Goal: Communication & Community: Answer question/provide support

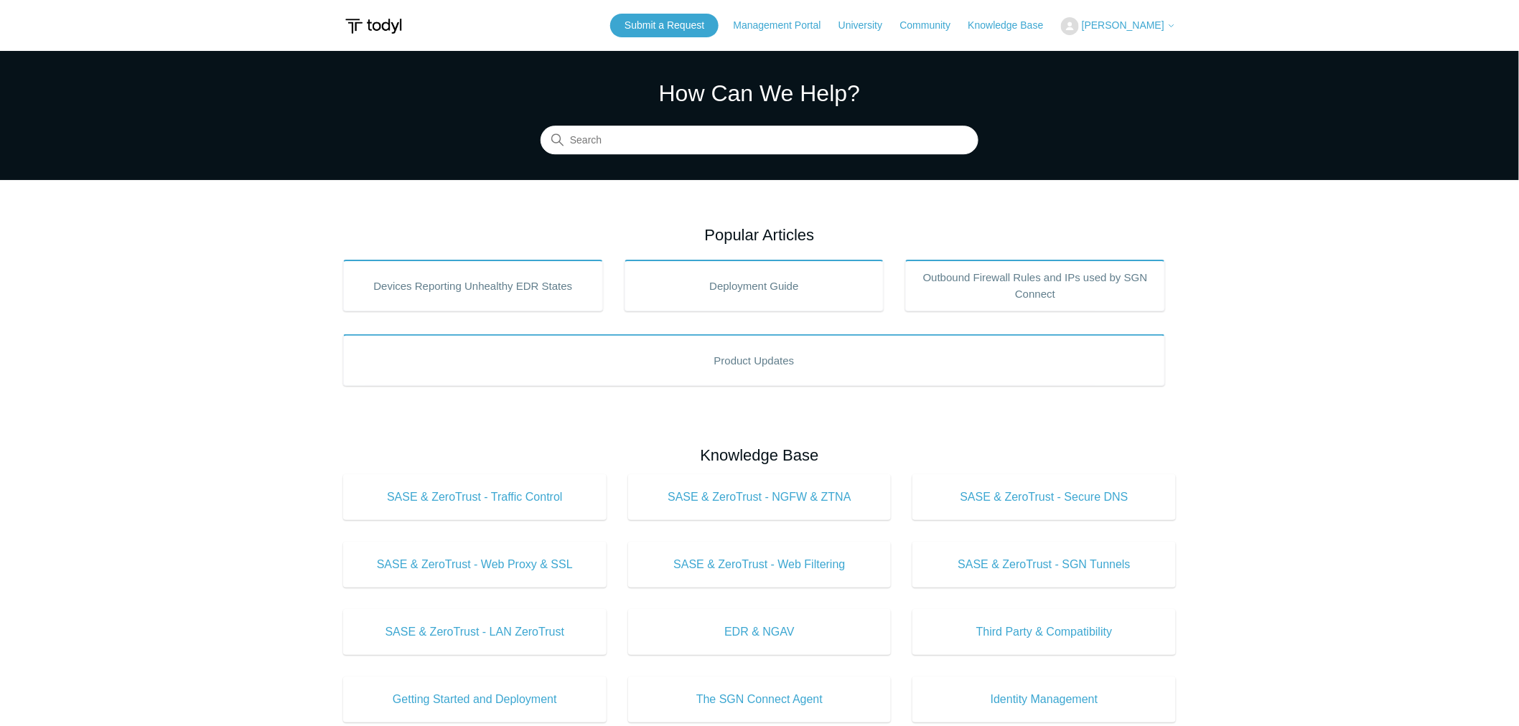
click at [1173, 22] on icon at bounding box center [1171, 26] width 9 height 9
click at [1165, 53] on link "My Support Requests" at bounding box center [1131, 56] width 140 height 25
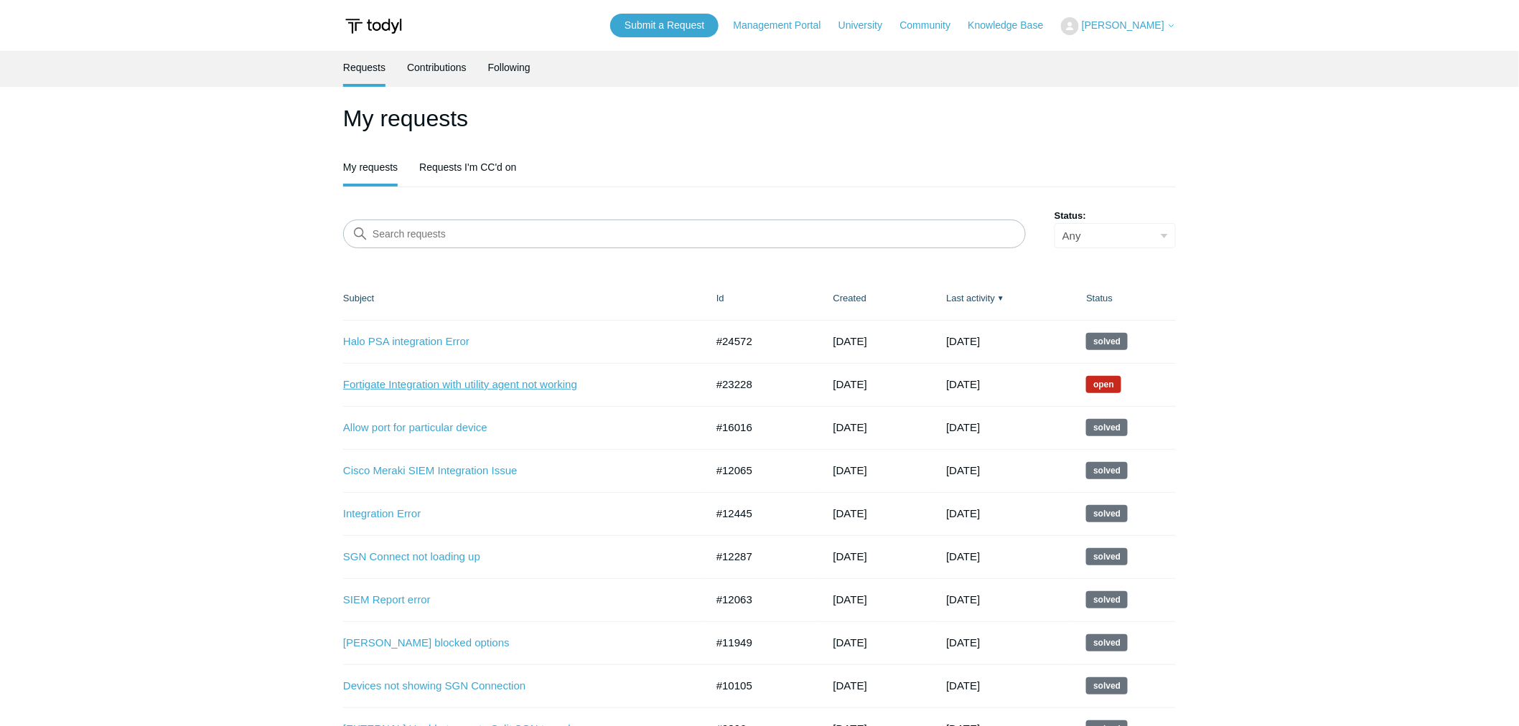
click at [568, 385] on link "Fortigate Integration with utility agent not working" at bounding box center [513, 385] width 341 height 17
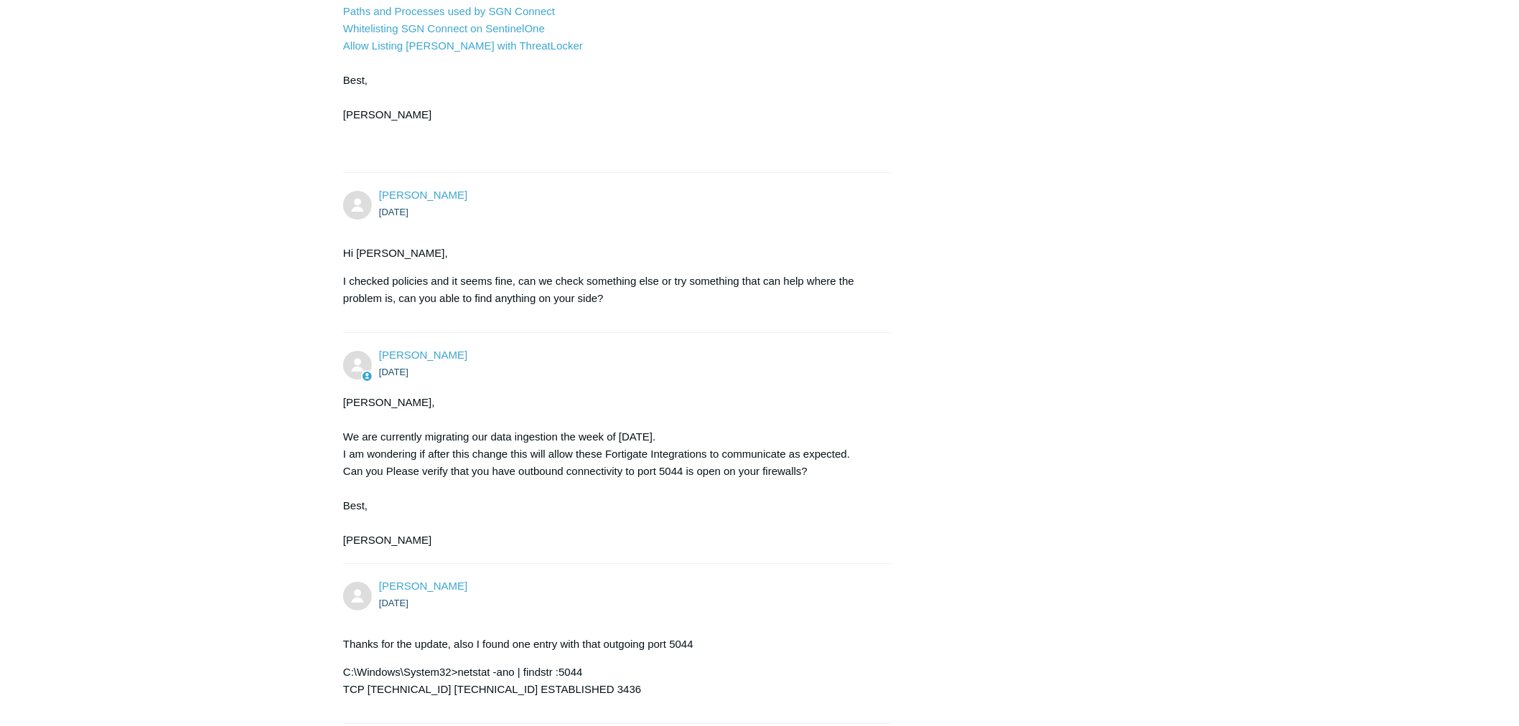
scroll to position [2371, 0]
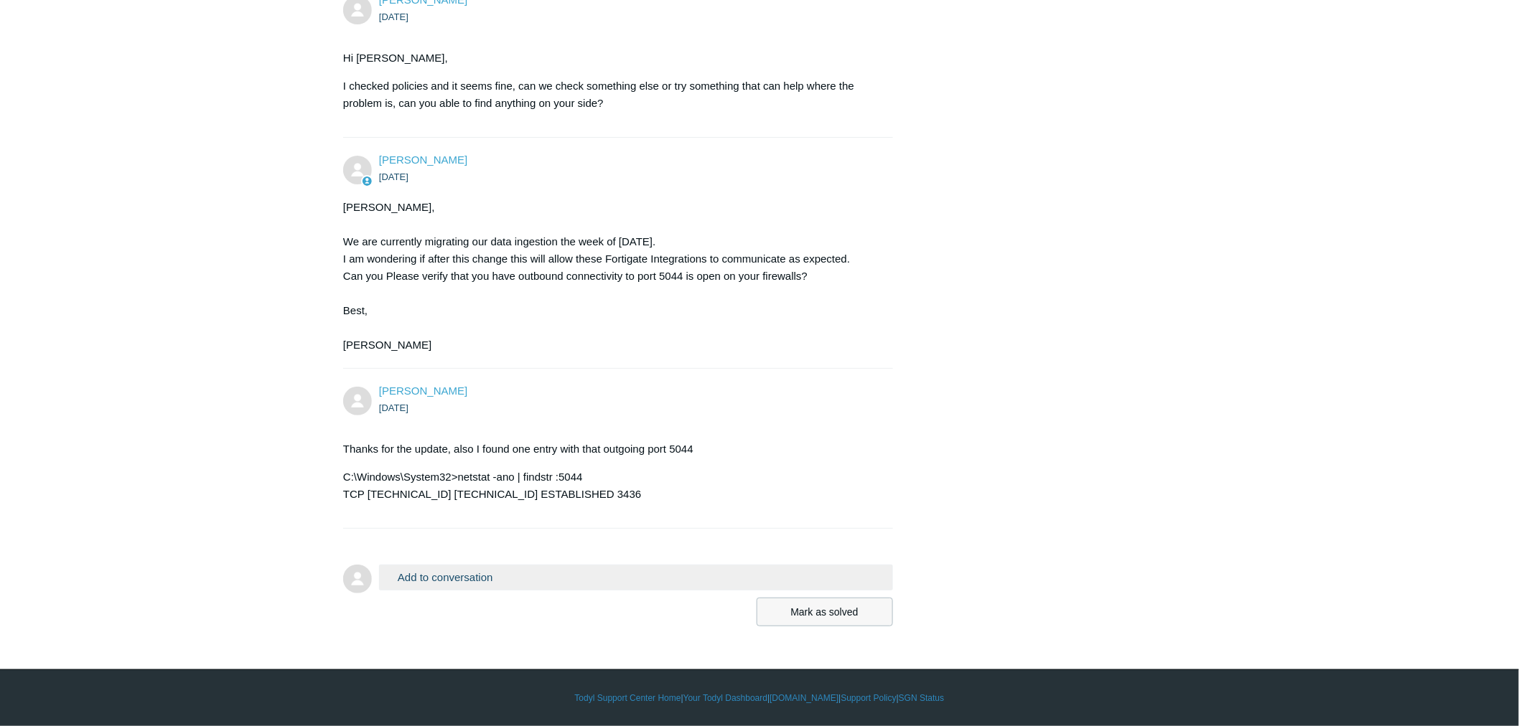
click at [823, 617] on button "Mark as solved" at bounding box center [824, 612] width 136 height 29
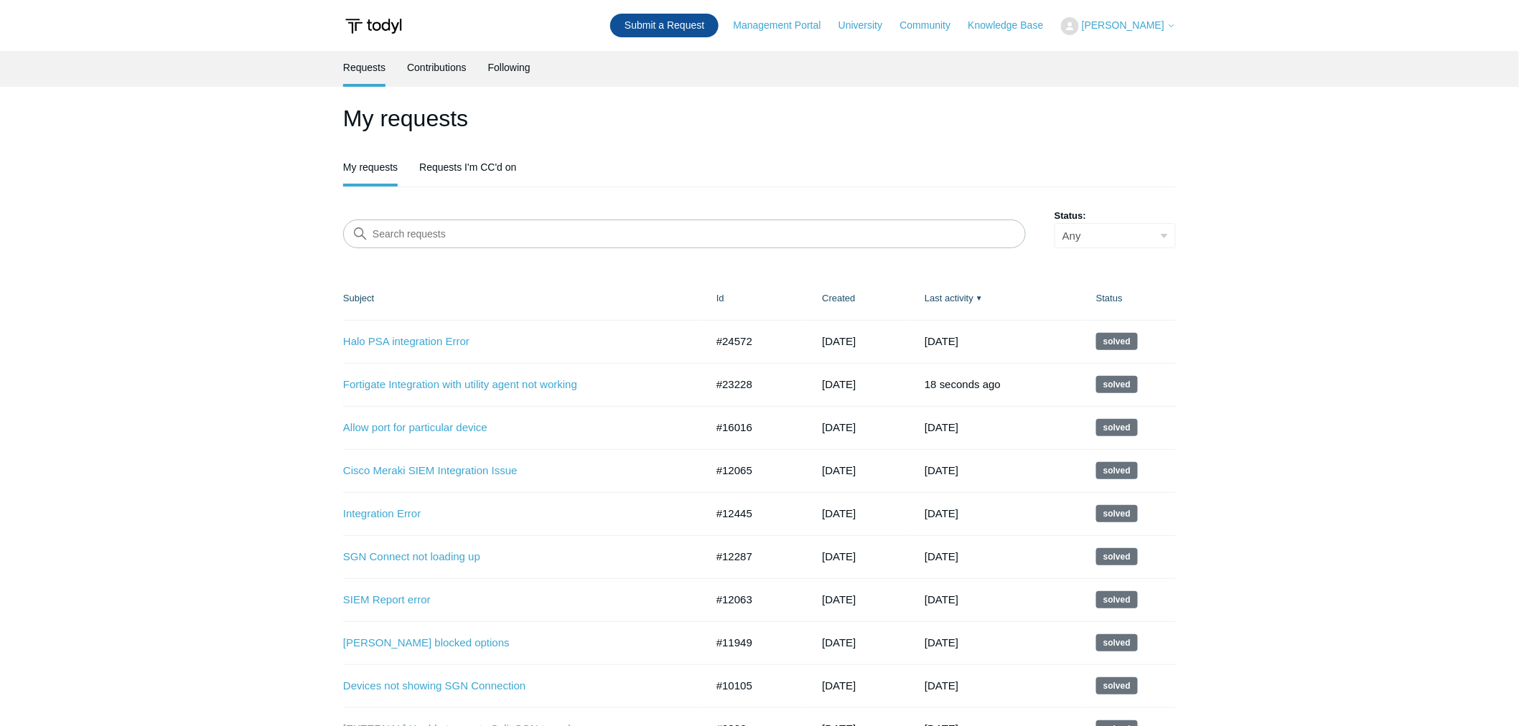
click at [713, 22] on link "Submit a Request" at bounding box center [664, 26] width 108 height 24
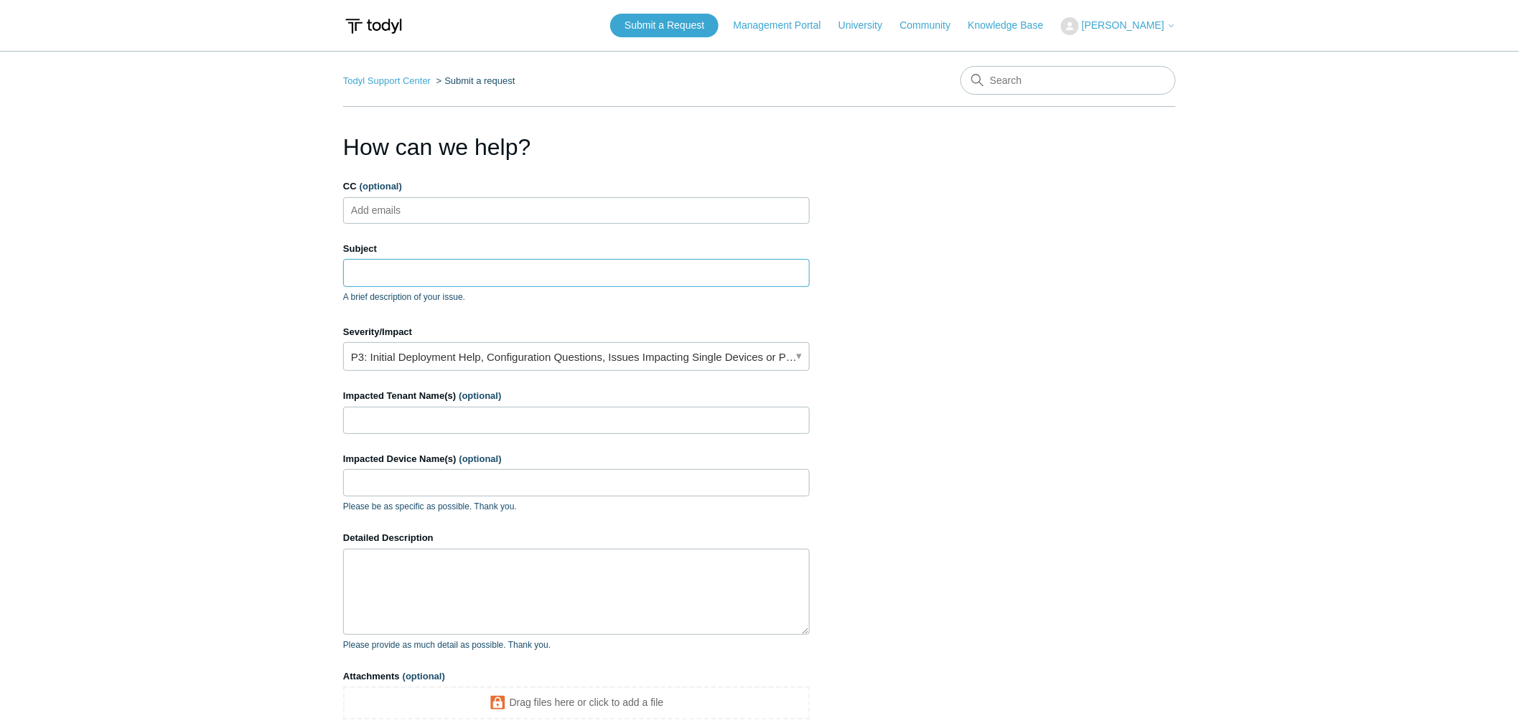
click at [551, 275] on input "Subject" at bounding box center [576, 272] width 466 height 27
type input "A"
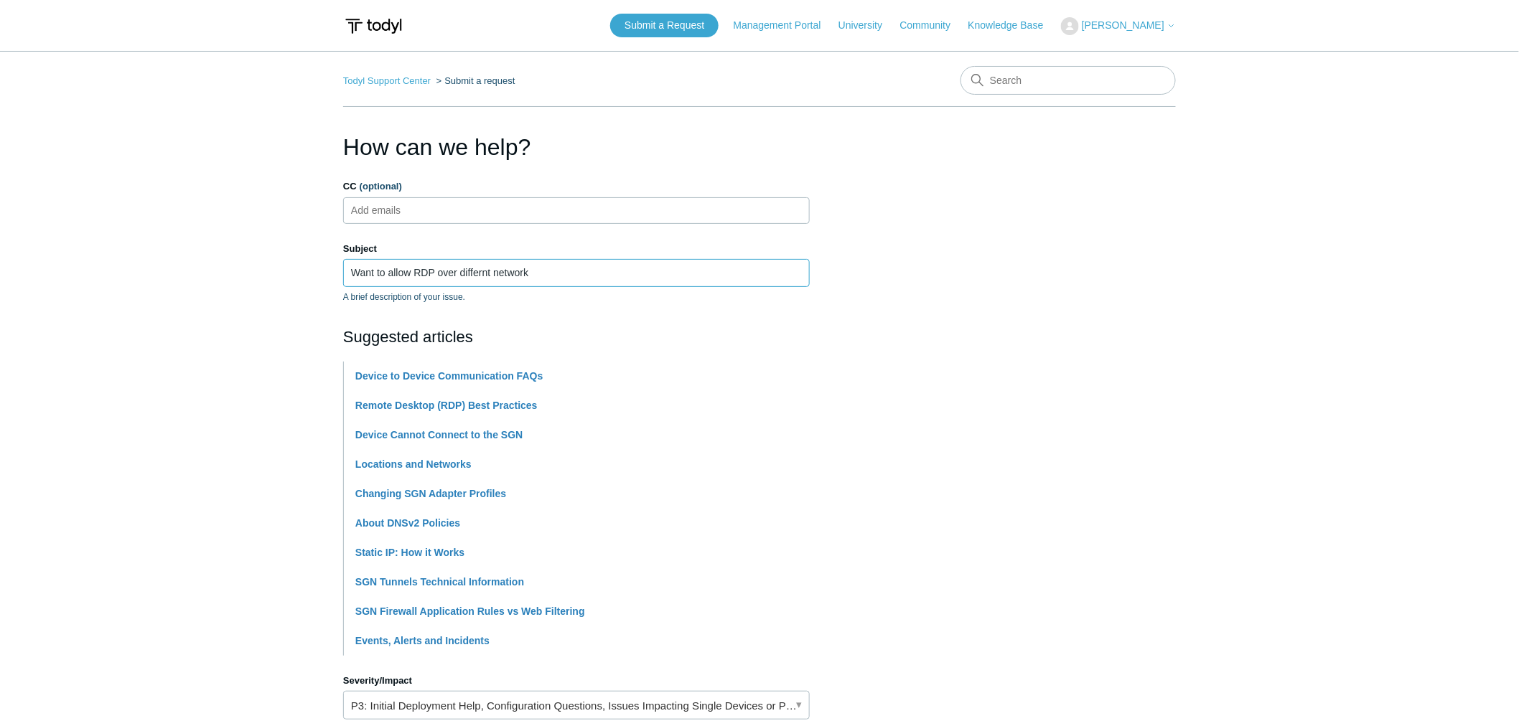
click at [482, 273] on input "Want to allow RDP over differnt network" at bounding box center [576, 272] width 466 height 27
type input "Want to allow RDP over different network"
click at [924, 277] on section "How can we help? CC (optional) Add emails Subject Want to allow RDP over differ…" at bounding box center [759, 635] width 832 height 1010
click at [291, 393] on main "Todyl Support Center Submit a request How can we help? CC (optional) Add emails…" at bounding box center [759, 595] width 1519 height 1089
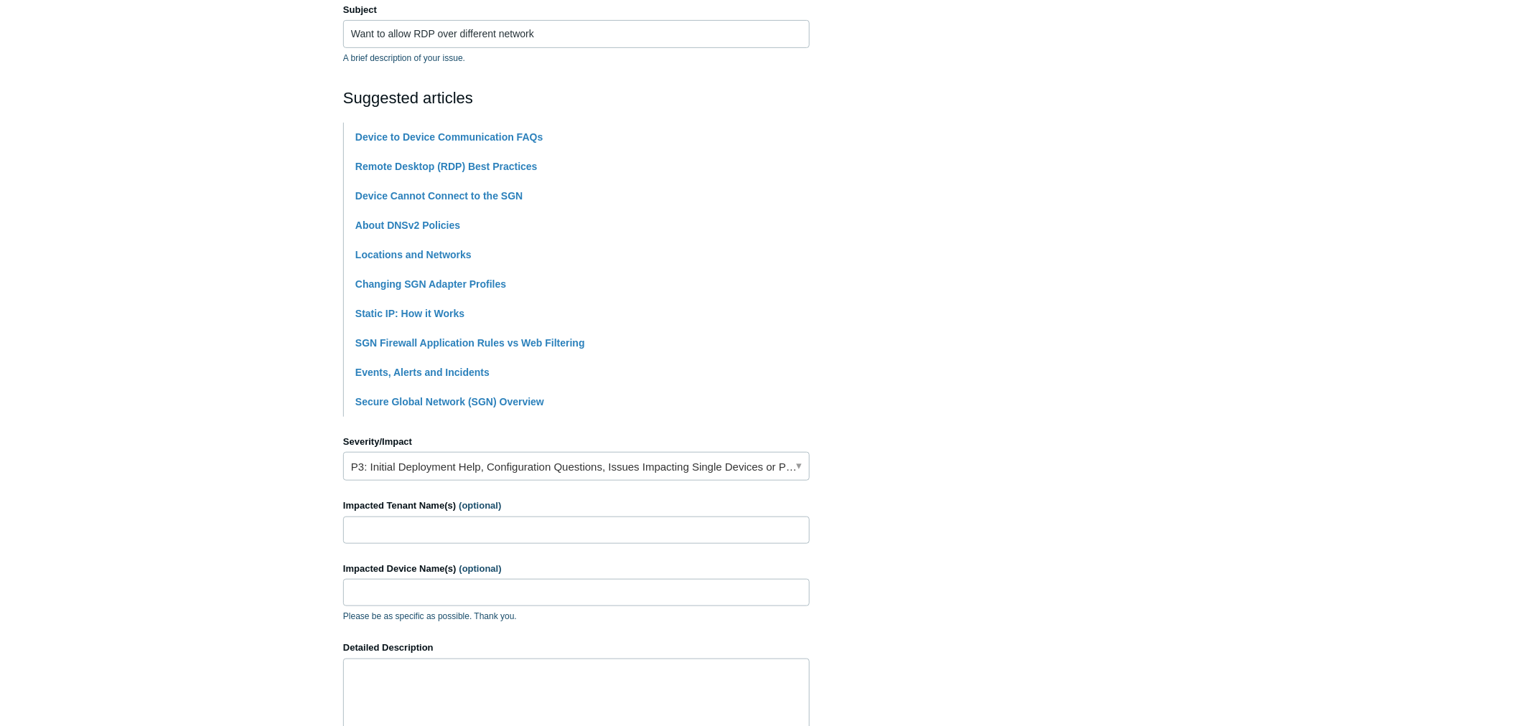
scroll to position [398, 0]
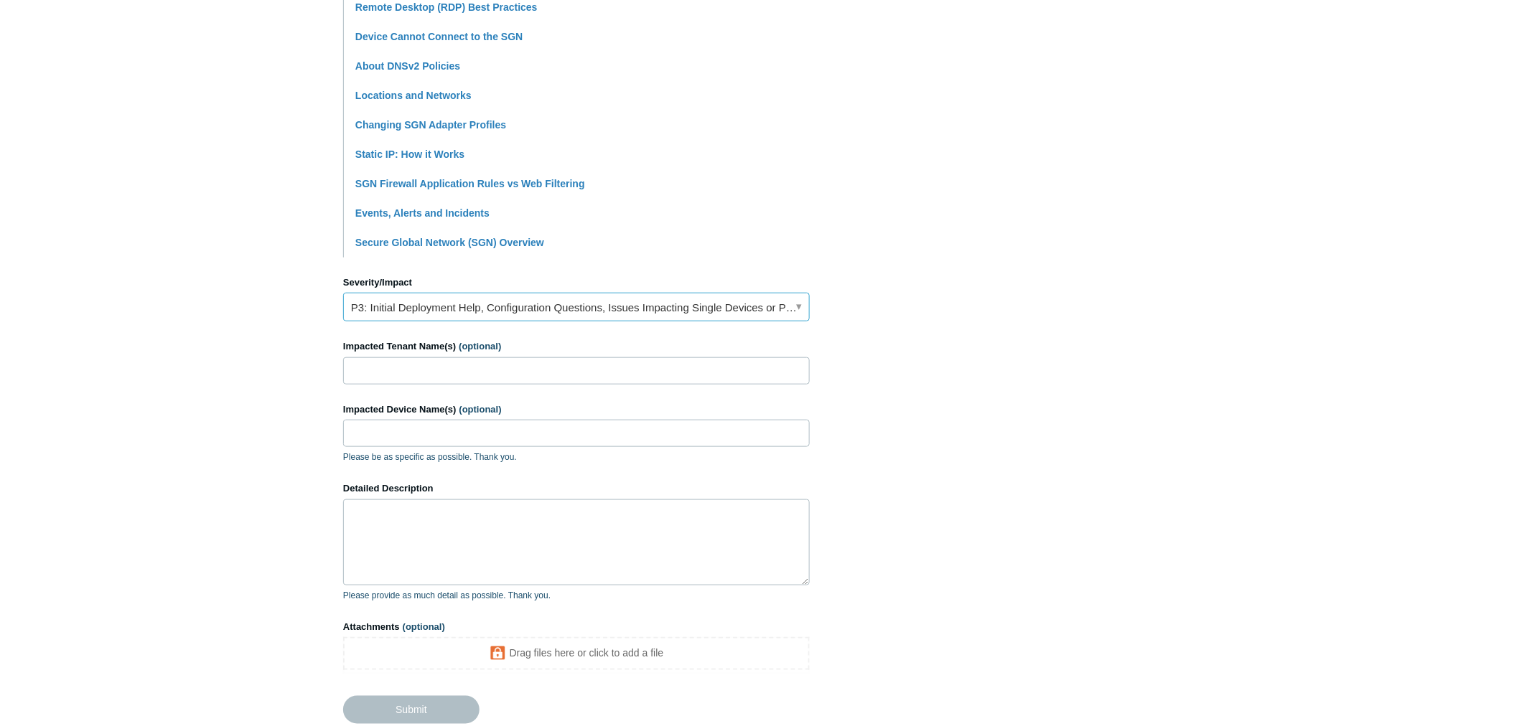
click at [486, 303] on link "P3: Initial Deployment Help, Configuration Questions, Issues Impacting Single D…" at bounding box center [576, 307] width 466 height 29
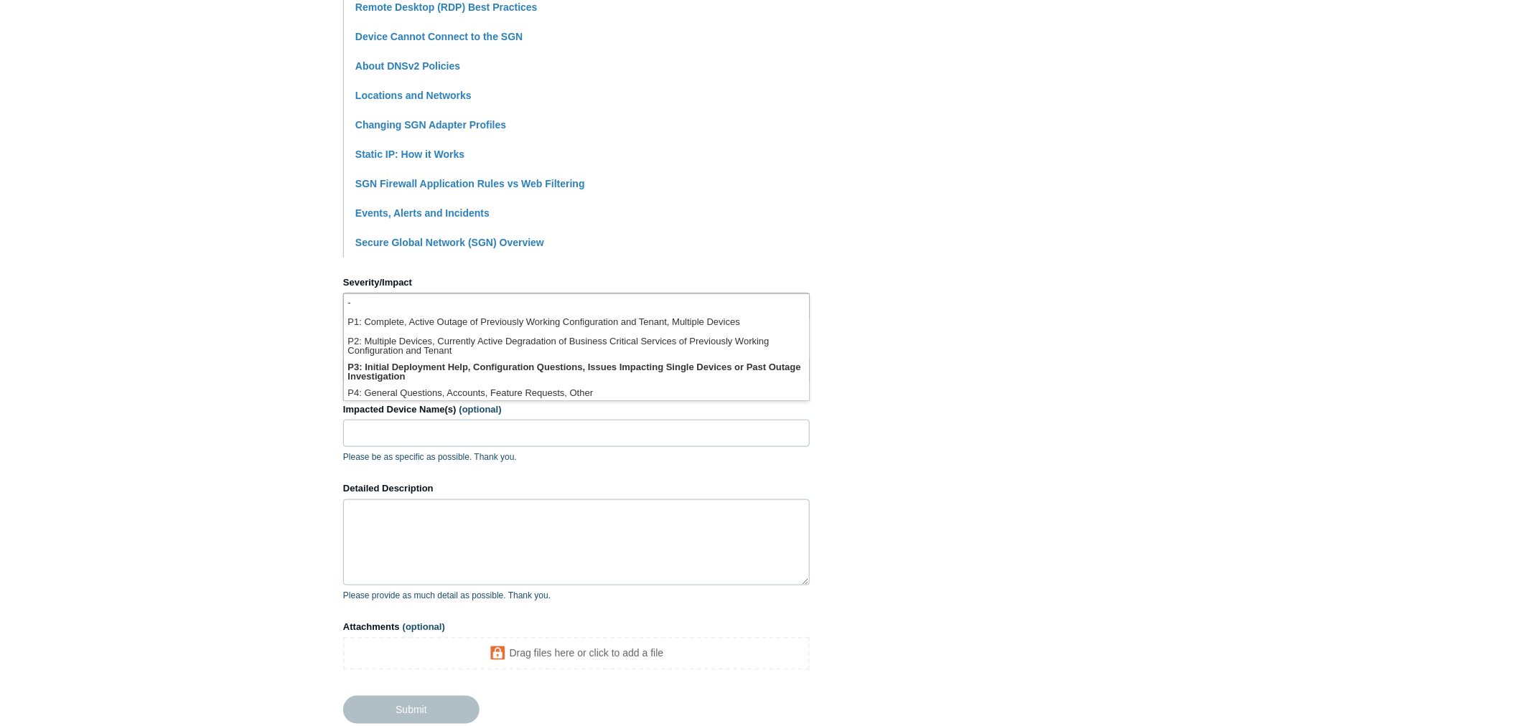
click at [733, 249] on li "Secure Global Network (SGN) Overview" at bounding box center [582, 242] width 454 height 29
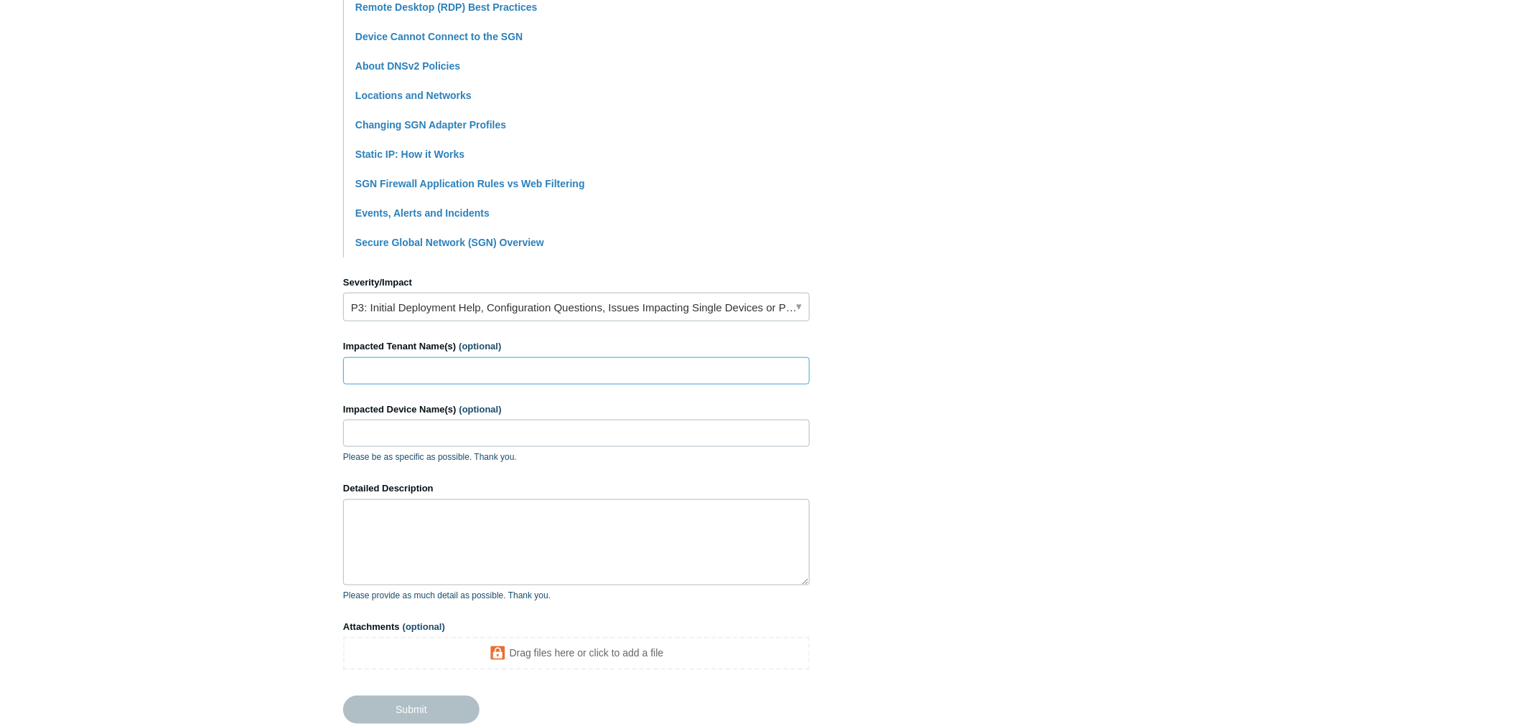
click at [540, 378] on input "Impacted Tenant Name(s) (optional)" at bounding box center [576, 370] width 466 height 27
drag, startPoint x: 458, startPoint y: 374, endPoint x: 318, endPoint y: 373, distance: 139.9
click at [318, 373] on main "Todyl Support Center Submit a request How can we help? CC (optional) Add emails…" at bounding box center [759, 197] width 1519 height 1089
paste input "Callum and Pinard So"
type input "[PERSON_NAME] and [PERSON_NAME] Solutions Inc."
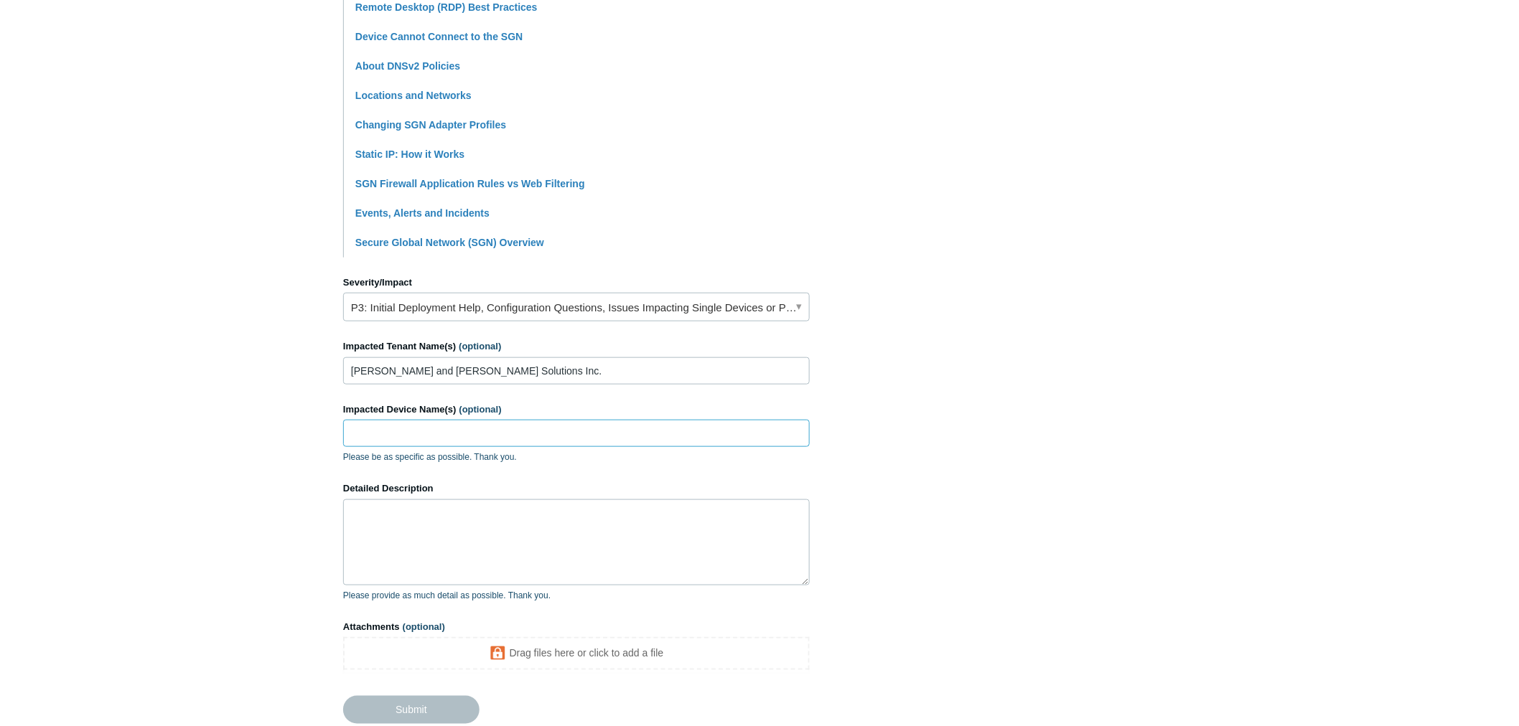
click at [535, 427] on input "Impacted Device Name(s) (optional)" at bounding box center [576, 433] width 466 height 27
type input "mps-collector"
click at [563, 462] on p "Please be as specific as possible. Thank you." at bounding box center [576, 457] width 466 height 13
click at [420, 520] on textarea "Detailed Description" at bounding box center [576, 542] width 466 height 86
drag, startPoint x: 390, startPoint y: 513, endPoint x: 475, endPoint y: 513, distance: 85.4
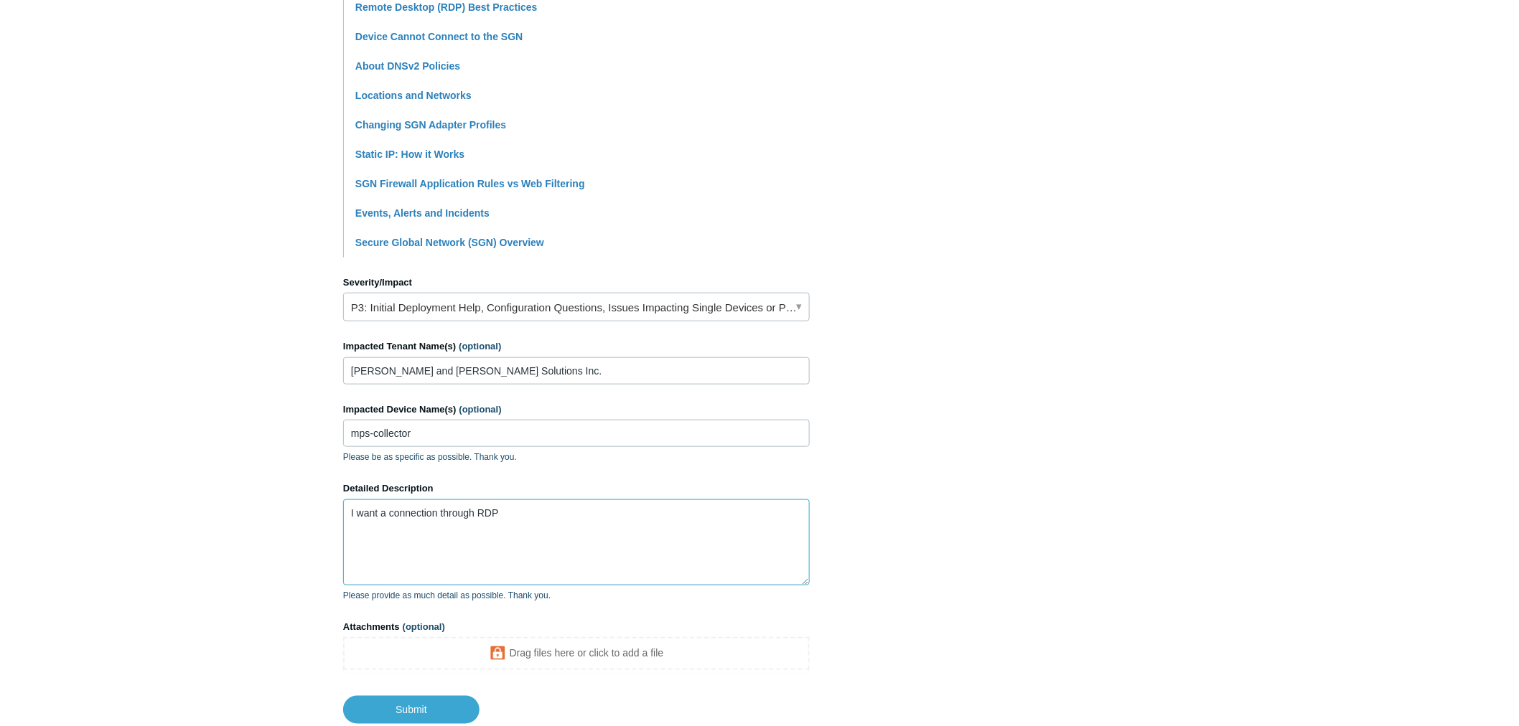
click at [475, 513] on textarea "I want a connection through RDP" at bounding box center [576, 542] width 466 height 86
click at [514, 525] on textarea "I want a RDP" at bounding box center [576, 542] width 466 height 86
paste textarea "connection through"
click at [654, 517] on textarea "I want a RDP connection to device mps-collector from my computer MPS-10010000" at bounding box center [576, 542] width 466 height 86
click at [508, 513] on textarea "I want a RDP connection to device mps-collector from my computer "MPS-10010000"" at bounding box center [576, 542] width 466 height 86
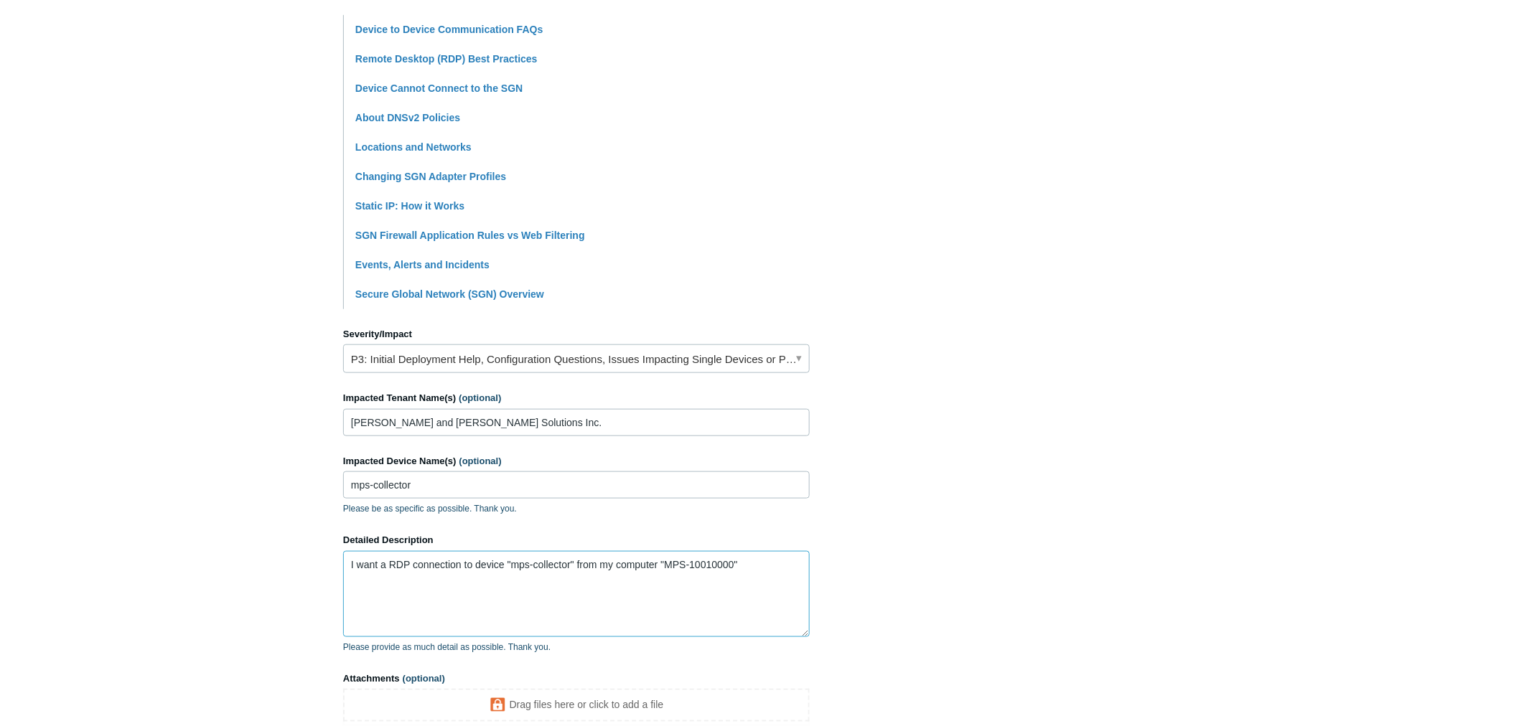
scroll to position [319, 0]
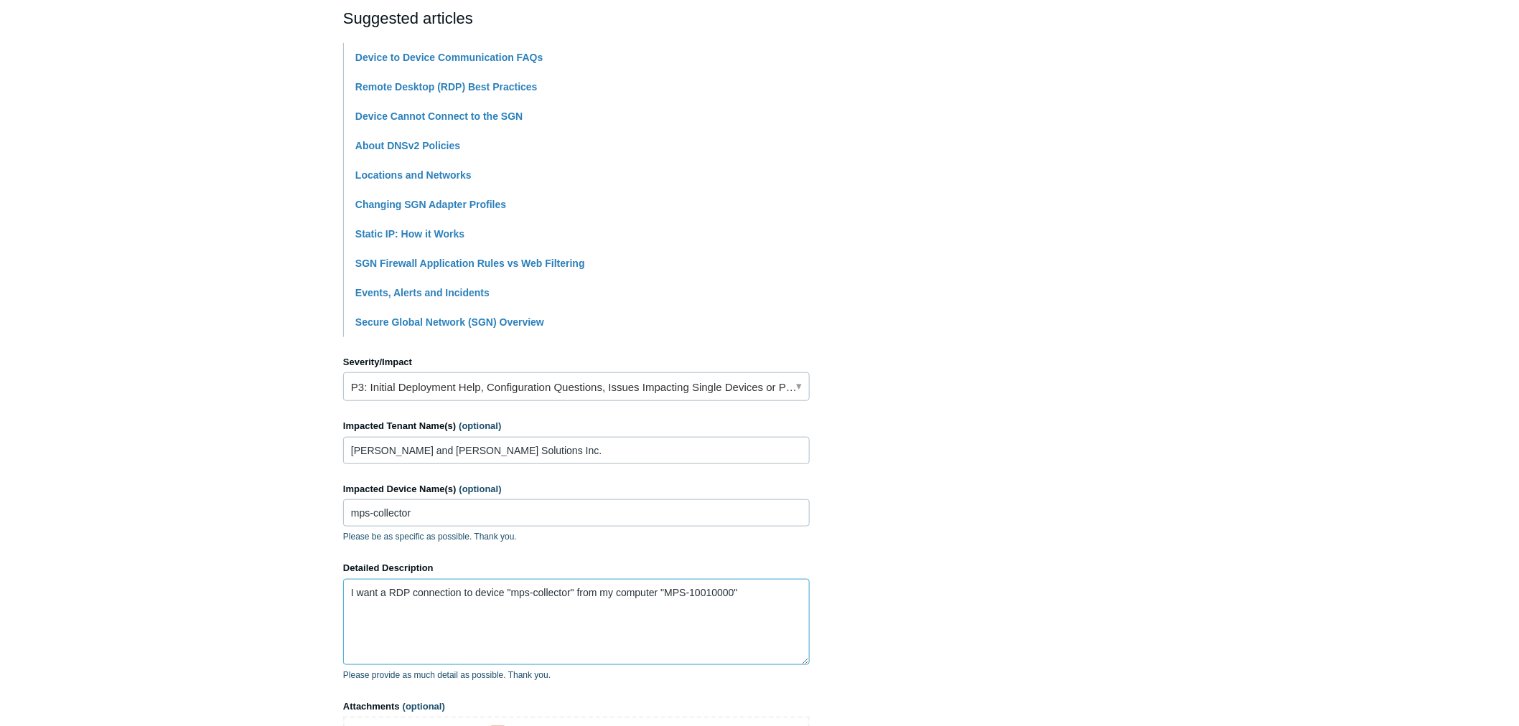
click at [522, 593] on textarea "I want a RDP connection to device "mps-collector" from my computer "MPS-1001000…" at bounding box center [576, 622] width 466 height 86
click at [759, 599] on textarea "I want a RDP connection to device "mps-collector" from my computer "MPS-1001000…" at bounding box center [576, 622] width 466 height 86
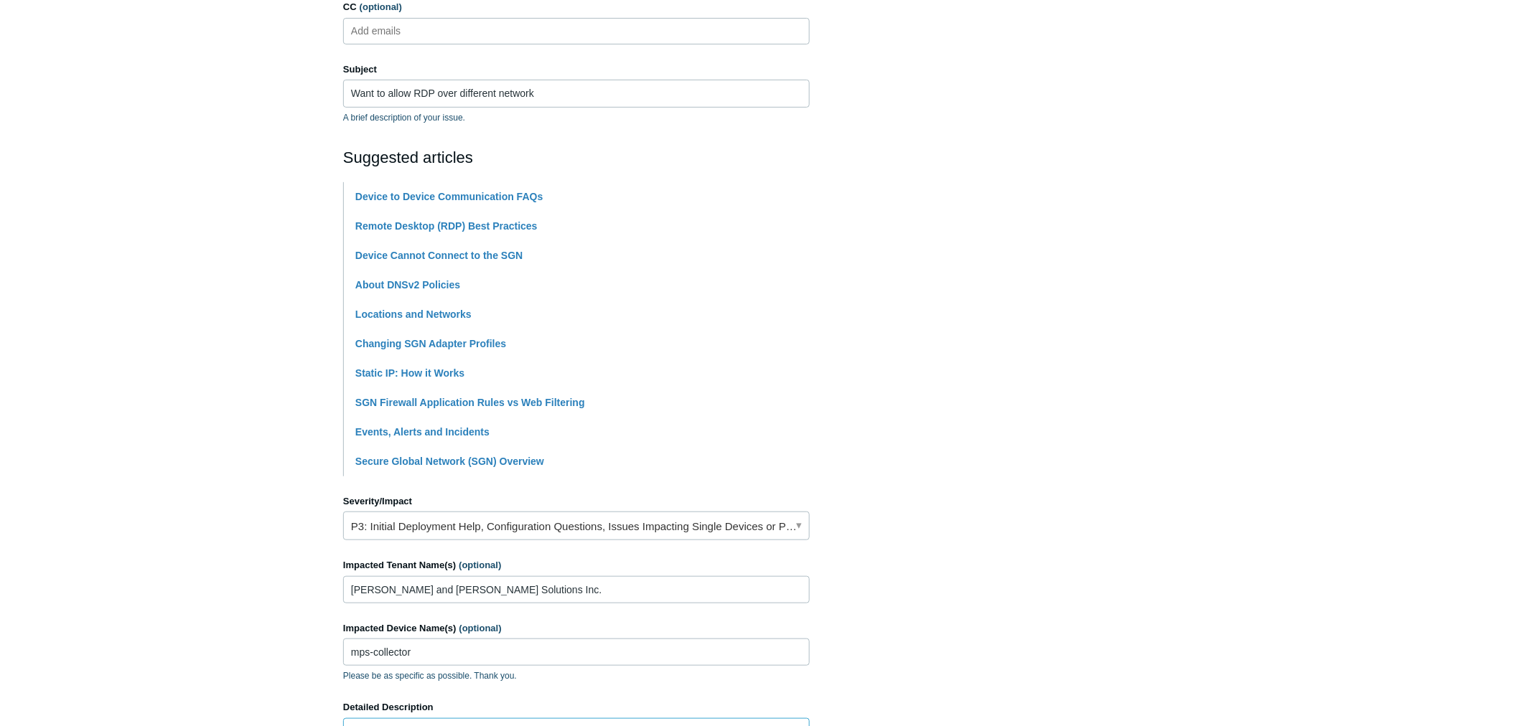
scroll to position [416, 0]
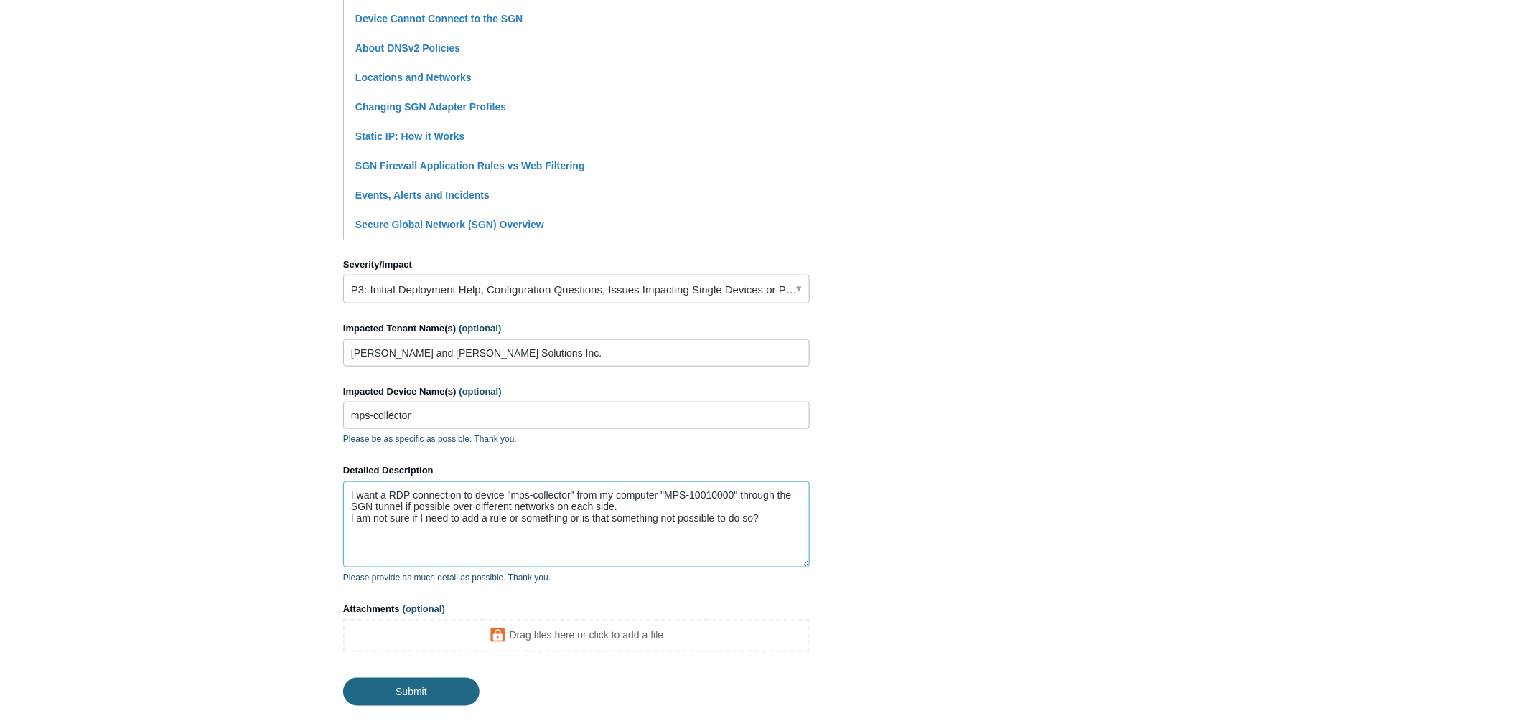
type textarea "I want a RDP connection to device "mps-collector" from my computer "MPS-1001000…"
click at [415, 694] on input "Submit" at bounding box center [411, 692] width 136 height 29
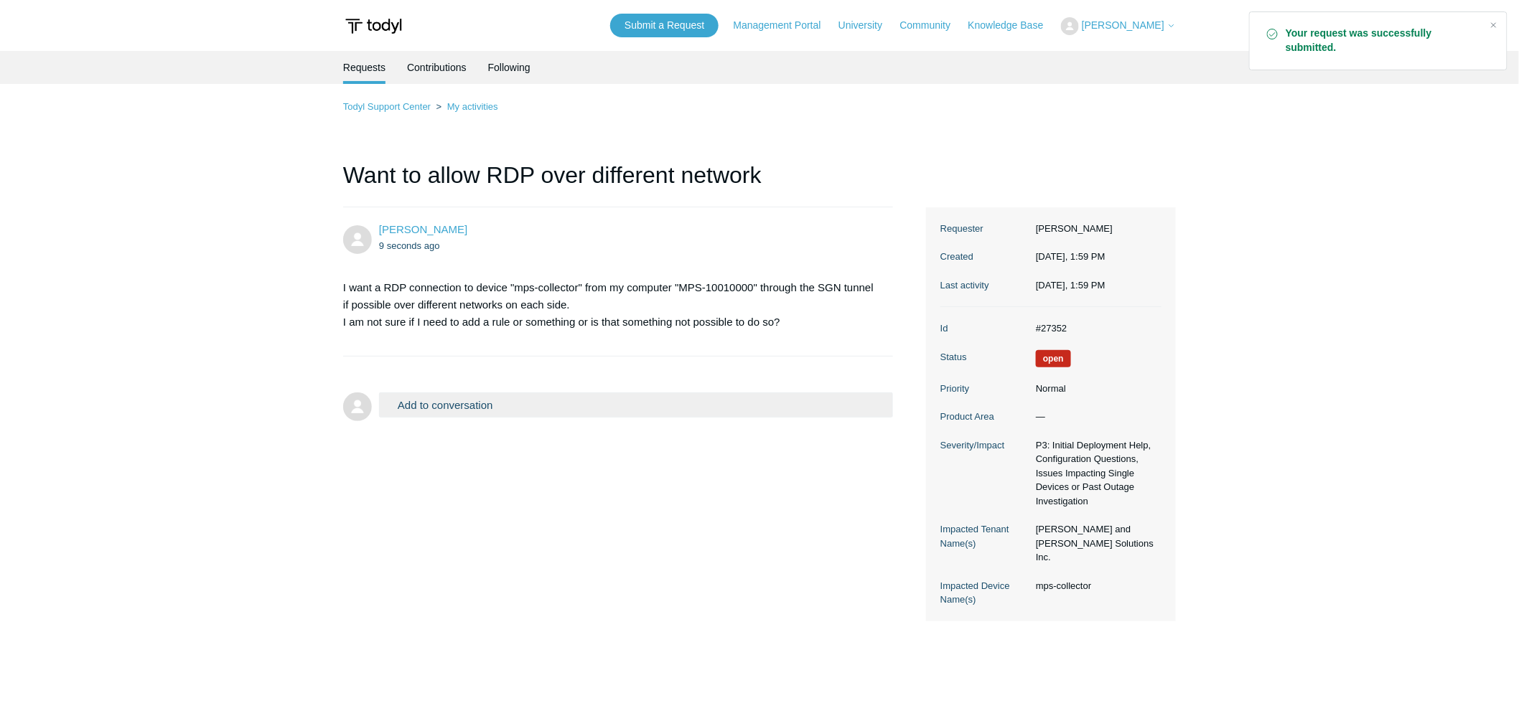
click at [1236, 189] on main "Requests Contributions Following Todyl Support Center My activities Want to all…" at bounding box center [759, 378] width 1519 height 654
click at [1193, 163] on main "Requests Contributions Following Todyl Support Center My activities Want to all…" at bounding box center [759, 378] width 1519 height 654
click at [766, 82] on ul "Requests Contributions Following" at bounding box center [759, 67] width 832 height 33
click at [769, 82] on ul "Requests Contributions Following" at bounding box center [759, 67] width 832 height 33
click at [766, 85] on main "Requests Contributions Following Todyl Support Center My activities Want to all…" at bounding box center [759, 378] width 1519 height 654
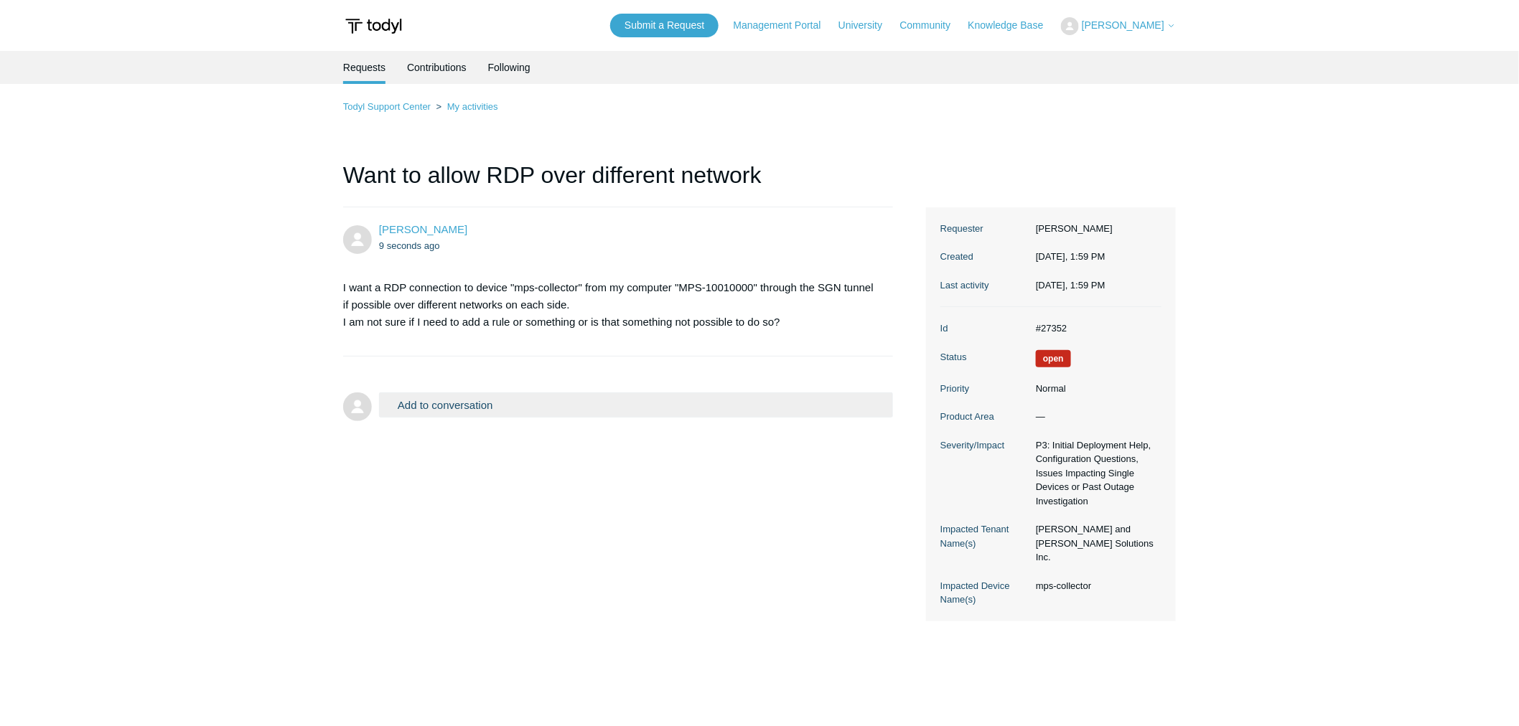
click at [766, 85] on main "Requests Contributions Following Todyl Support Center My activities Want to all…" at bounding box center [759, 378] width 1519 height 654
click at [769, 84] on main "Requests Contributions Following Todyl Support Center My activities Want to all…" at bounding box center [759, 378] width 1519 height 654
click at [768, 84] on main "Requests Contributions Following Todyl Support Center My activities Want to all…" at bounding box center [759, 378] width 1519 height 654
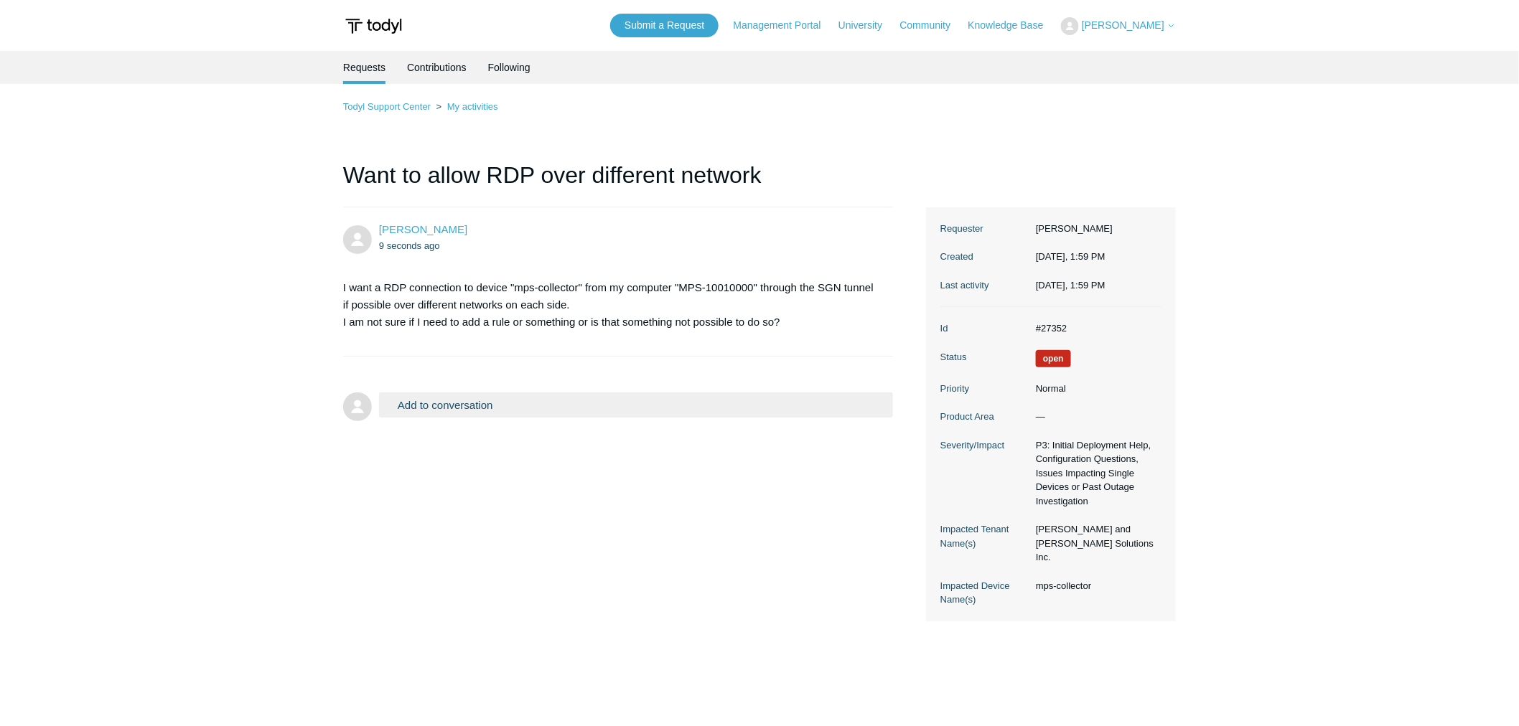
click at [765, 72] on ul "Requests Contributions Following" at bounding box center [759, 67] width 832 height 33
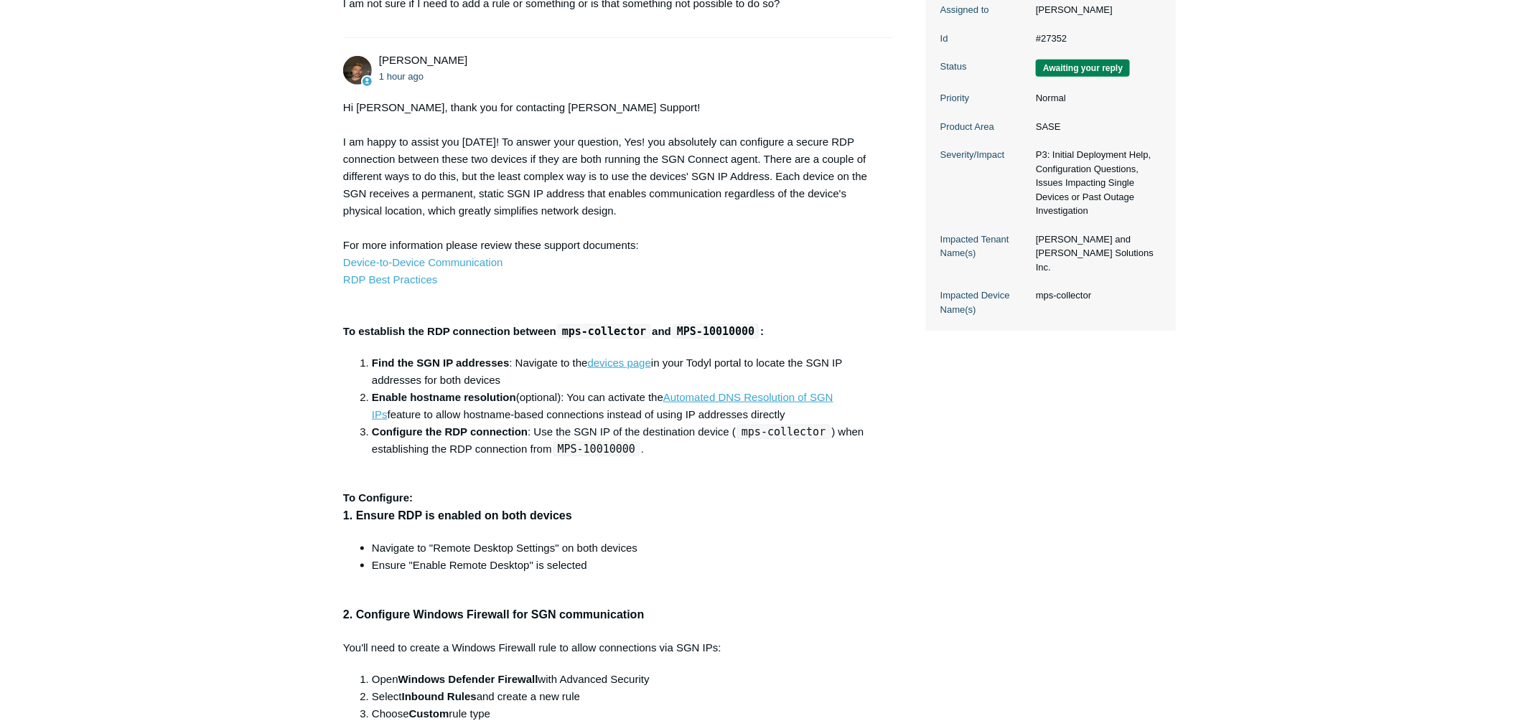
scroll to position [398, 0]
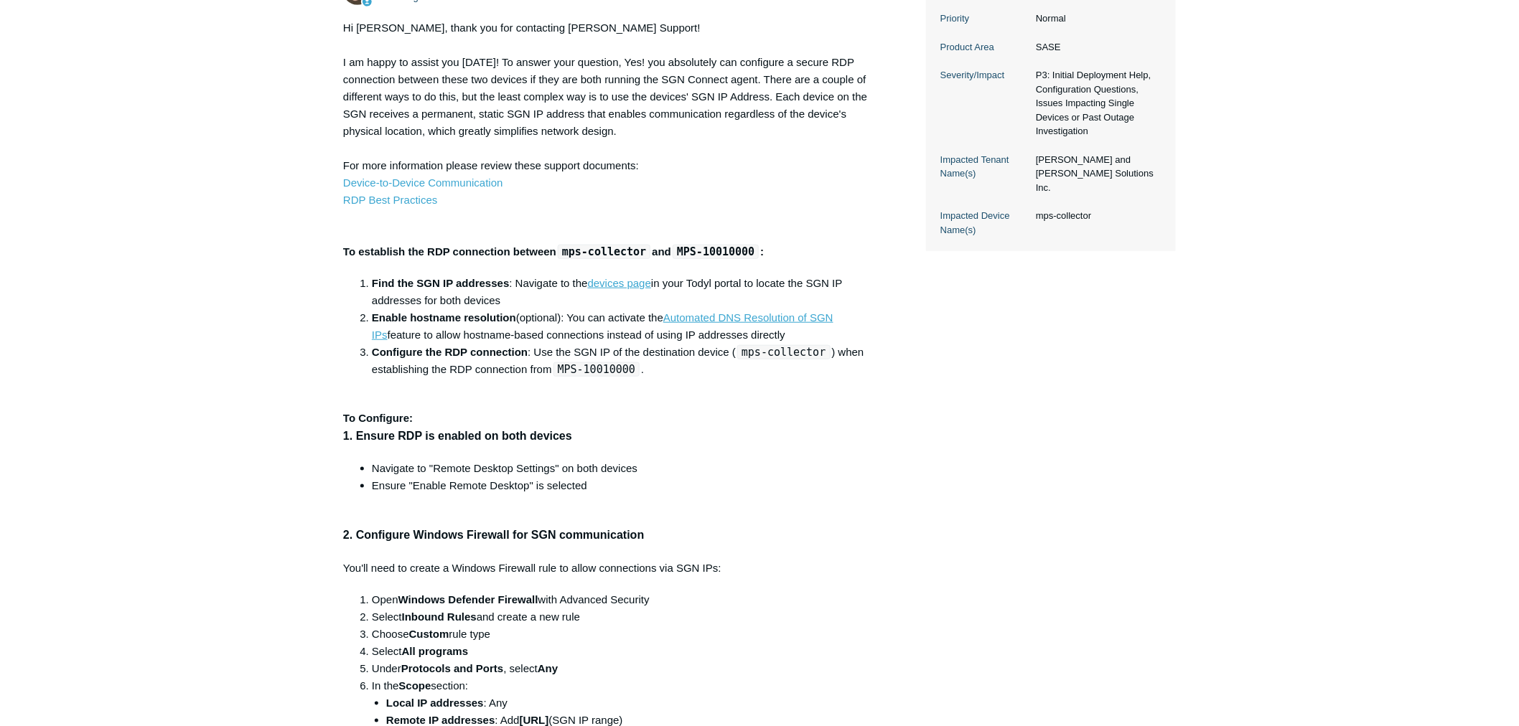
click at [891, 270] on div "Andy Paull 1 hour ago Hi Jenny, thank you for contacting Todyl Support! I am ha…" at bounding box center [618, 470] width 550 height 995
click at [902, 273] on div "Jenny Patel 2 hours ago I want a RDP connection to device "mps-collector" from …" at bounding box center [759, 444] width 832 height 1270
click at [543, 379] on div "Hi Jenny, thank you for contacting Todyl Support! I am happy to assist you toda…" at bounding box center [610, 493] width 535 height 948
drag, startPoint x: 786, startPoint y: 334, endPoint x: 353, endPoint y: 337, distance: 432.7
click at [353, 337] on div "Hi Jenny, thank you for contacting Todyl Support! I am happy to assist you toda…" at bounding box center [610, 493] width 535 height 948
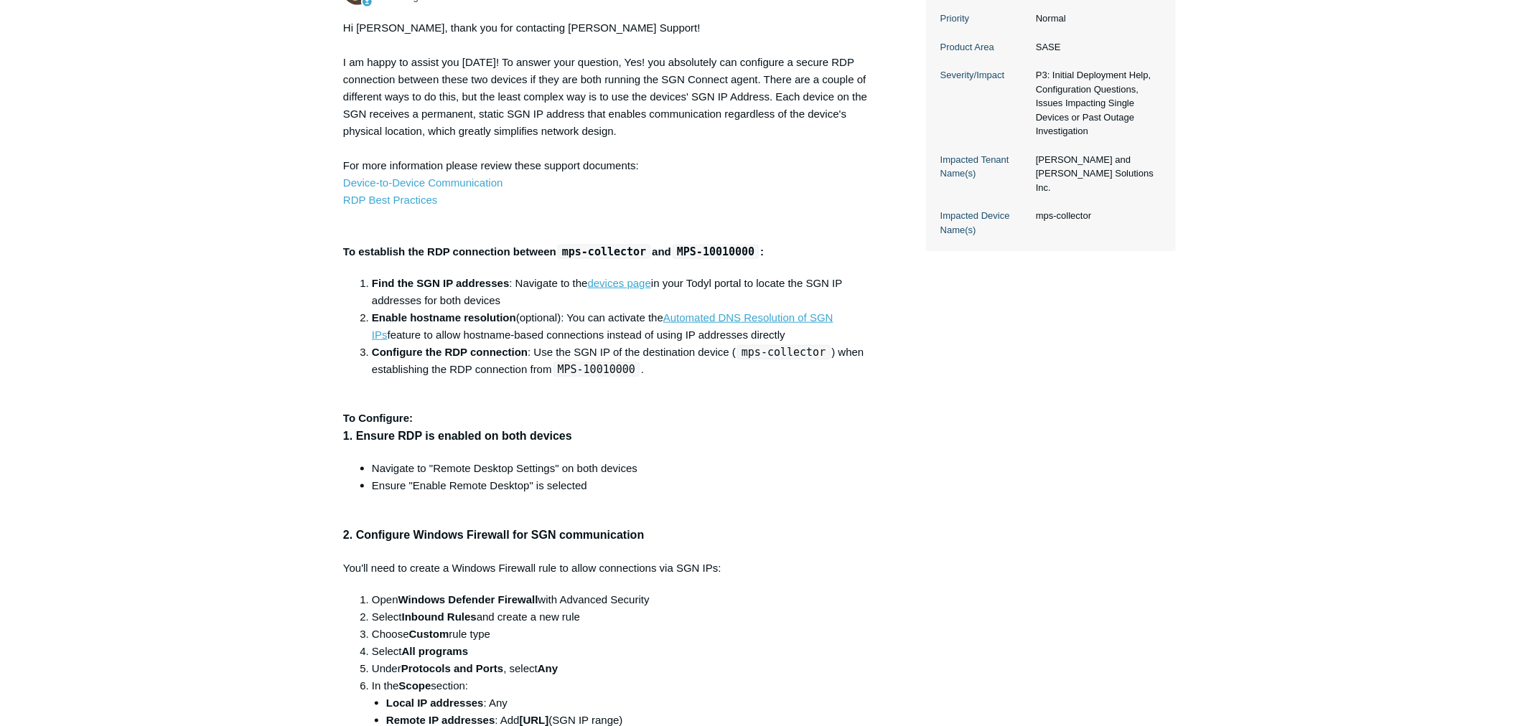
click at [357, 323] on ol "Find the SGN IP addresses : Navigate to the devices page in your Todyl portal t…" at bounding box center [617, 326] width 521 height 103
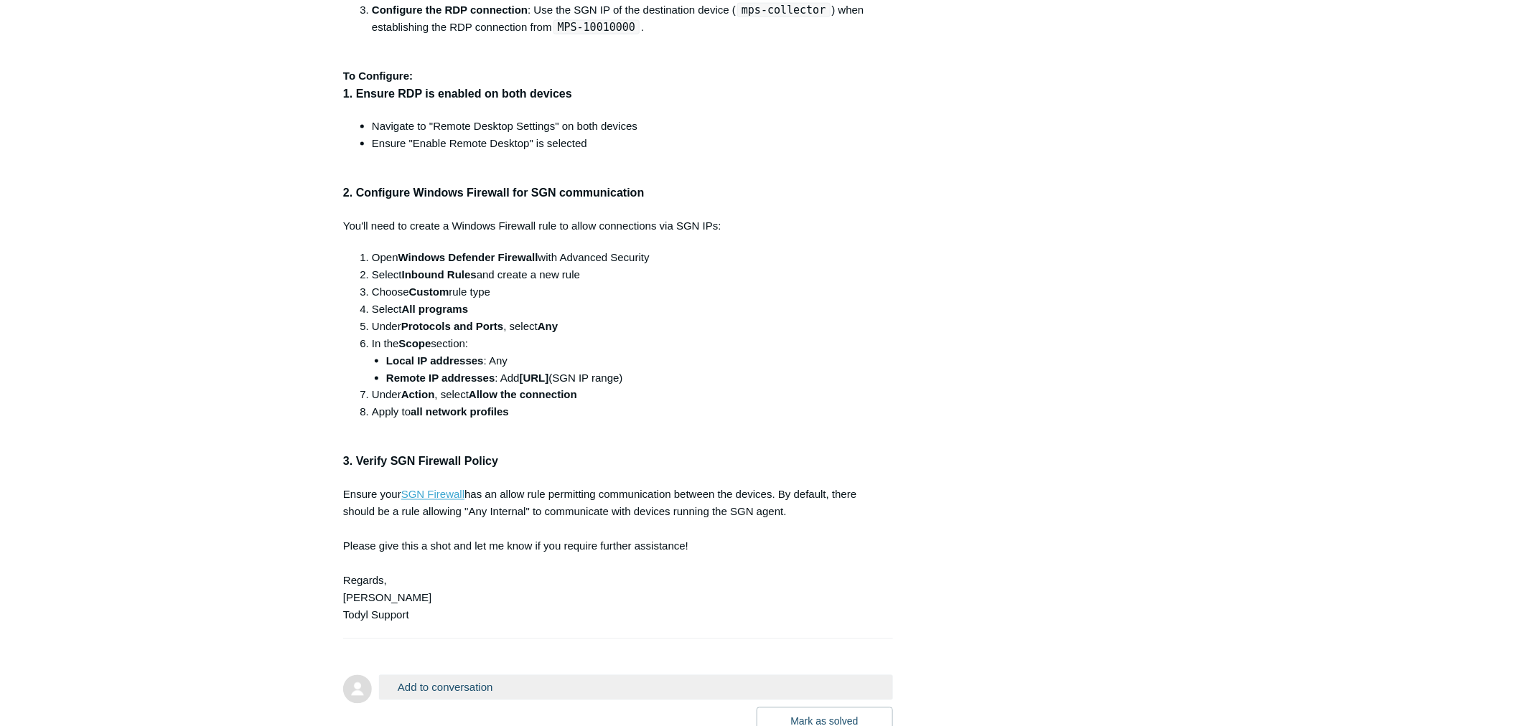
scroll to position [850, 0]
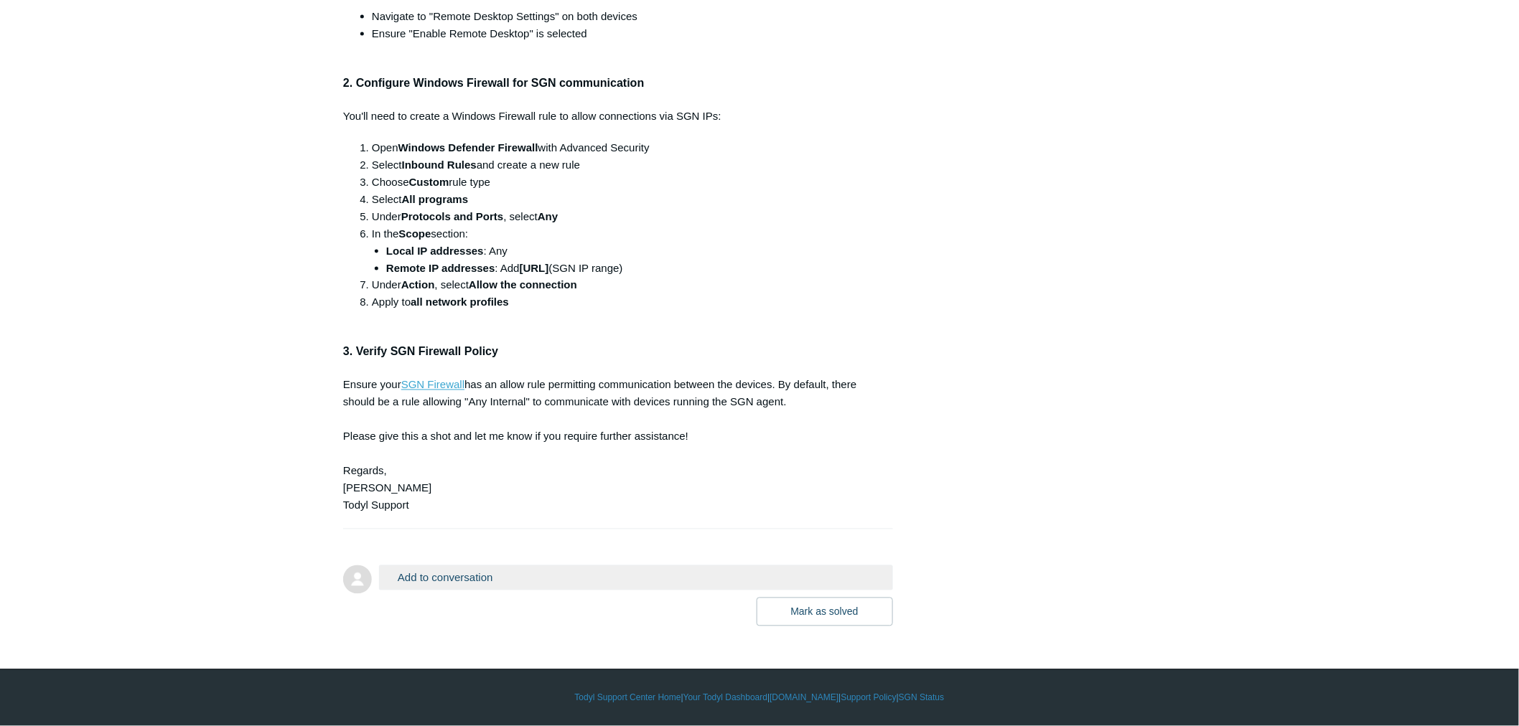
click at [565, 586] on button "Add to conversation" at bounding box center [636, 577] width 514 height 25
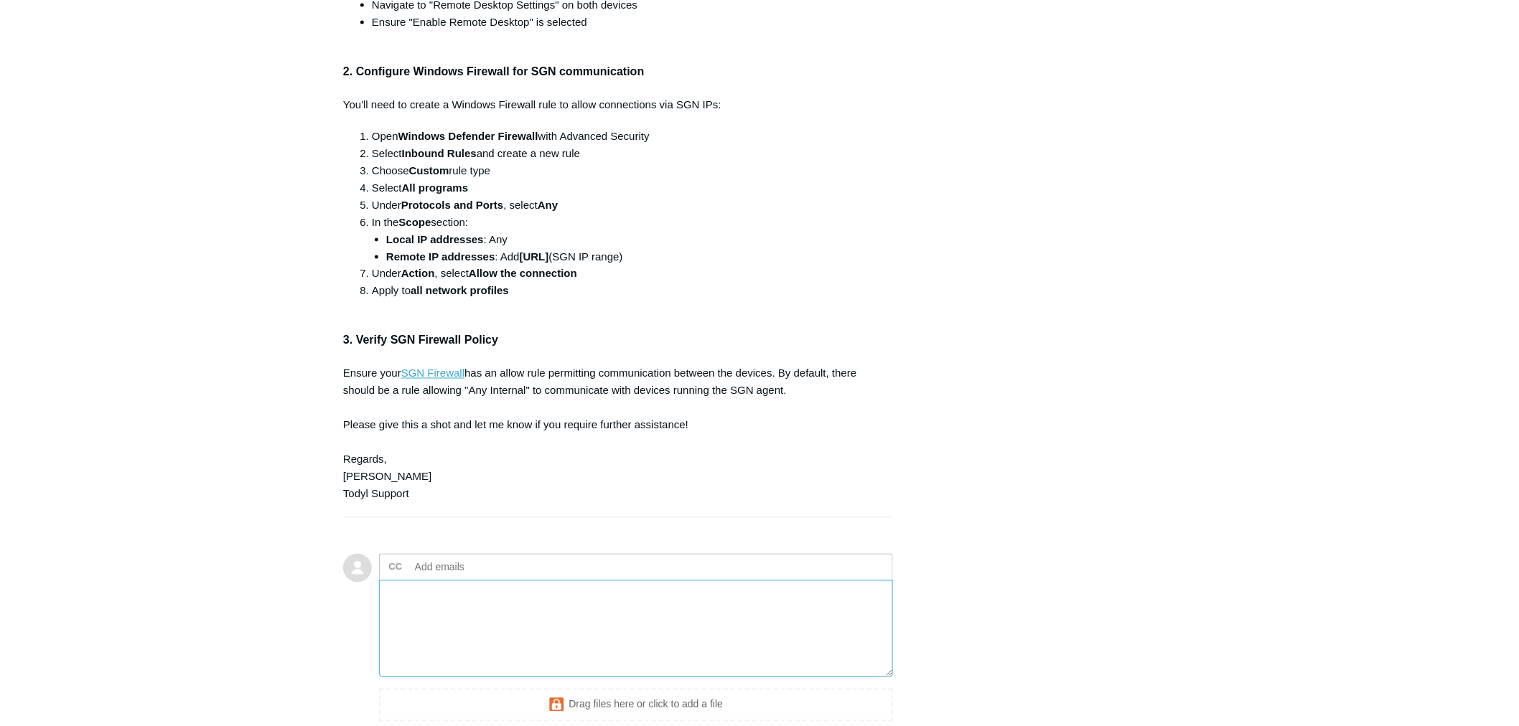
scroll to position [930, 0]
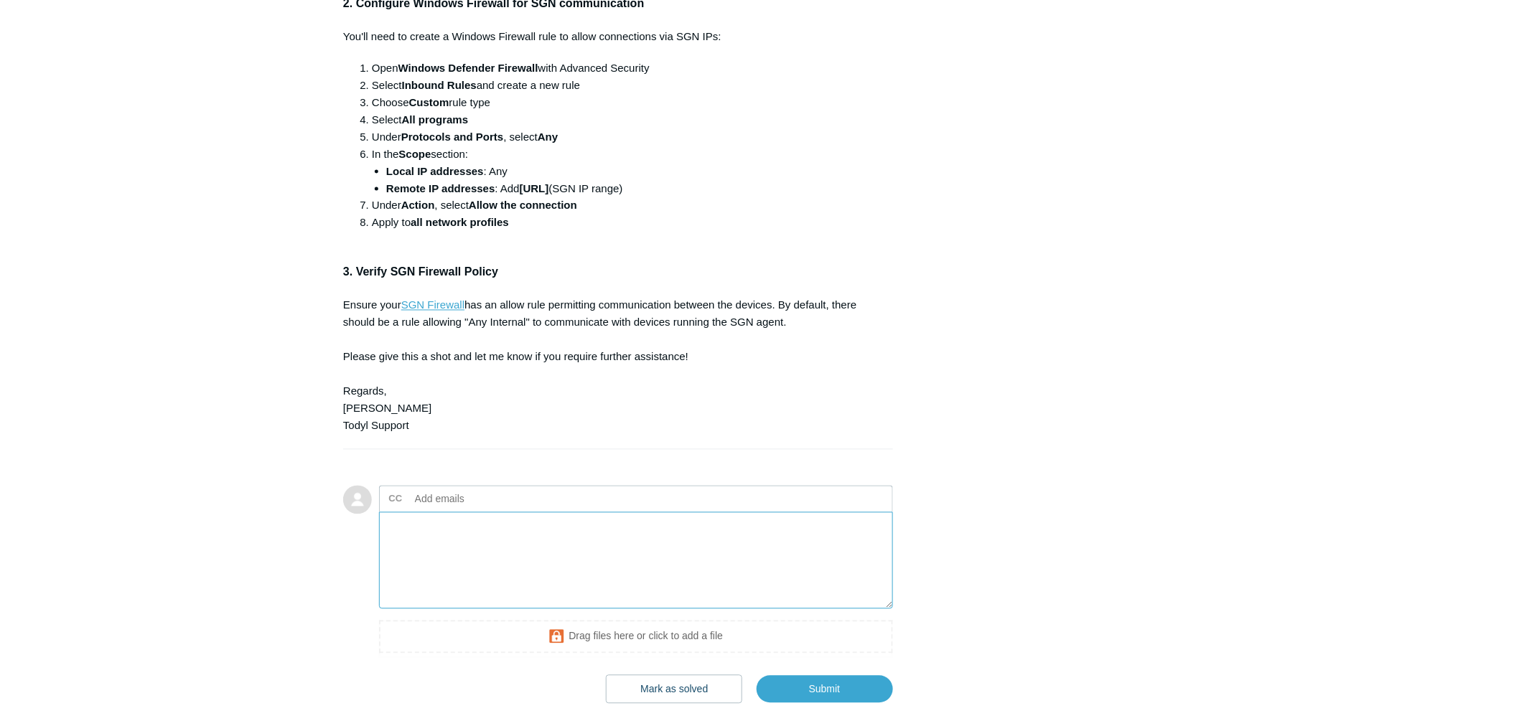
click at [496, 534] on textarea "Add your reply" at bounding box center [636, 560] width 514 height 97
click at [407, 527] on textarea "Ok, thanks, it works with the IP address of the SGN," at bounding box center [636, 560] width 514 height 97
drag, startPoint x: 441, startPoint y: 526, endPoint x: 354, endPoint y: 525, distance: 86.8
click at [354, 525] on form "Add to conversation CC Add emails Ok, thanks, it works with the IP address of t…" at bounding box center [618, 584] width 550 height 240
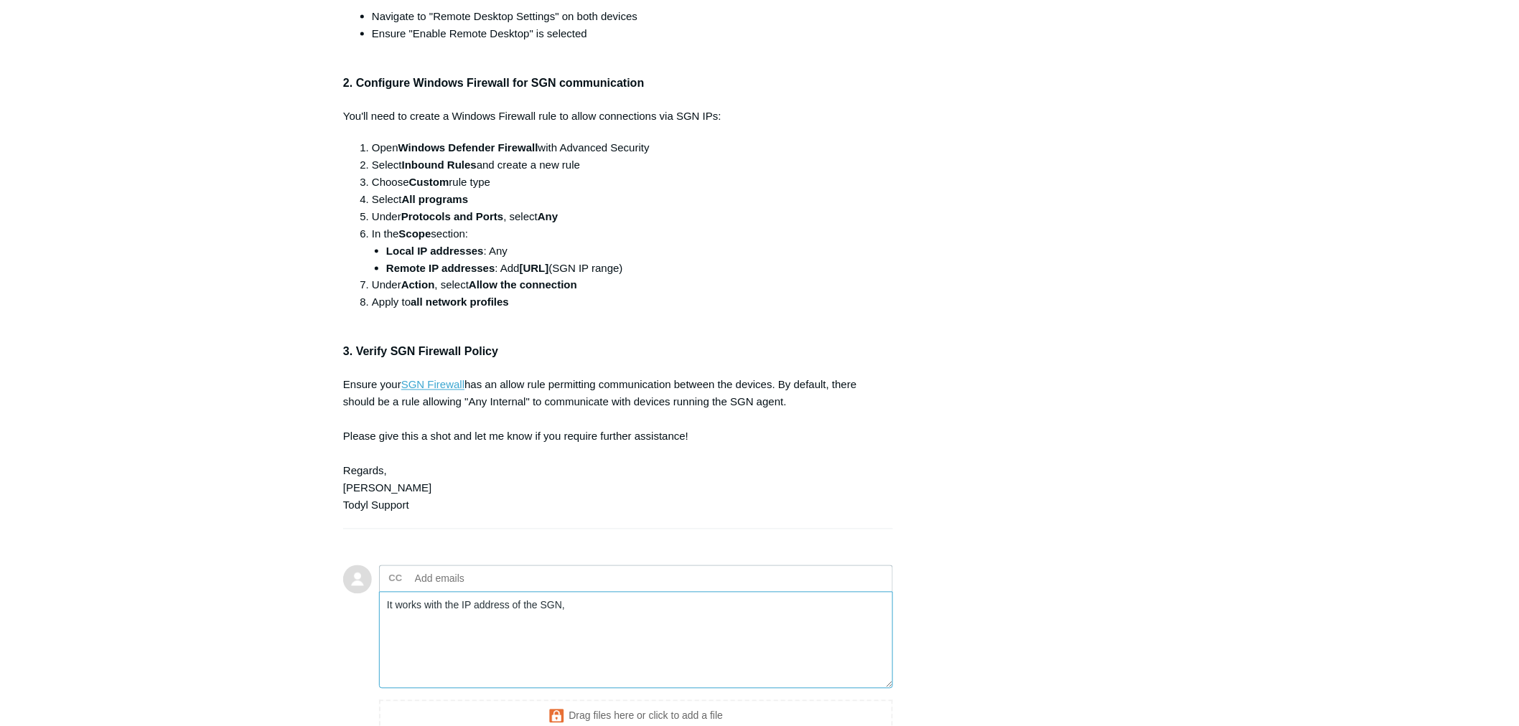
click at [702, 606] on textarea "It works with the IP address of the SGN," at bounding box center [636, 640] width 514 height 97
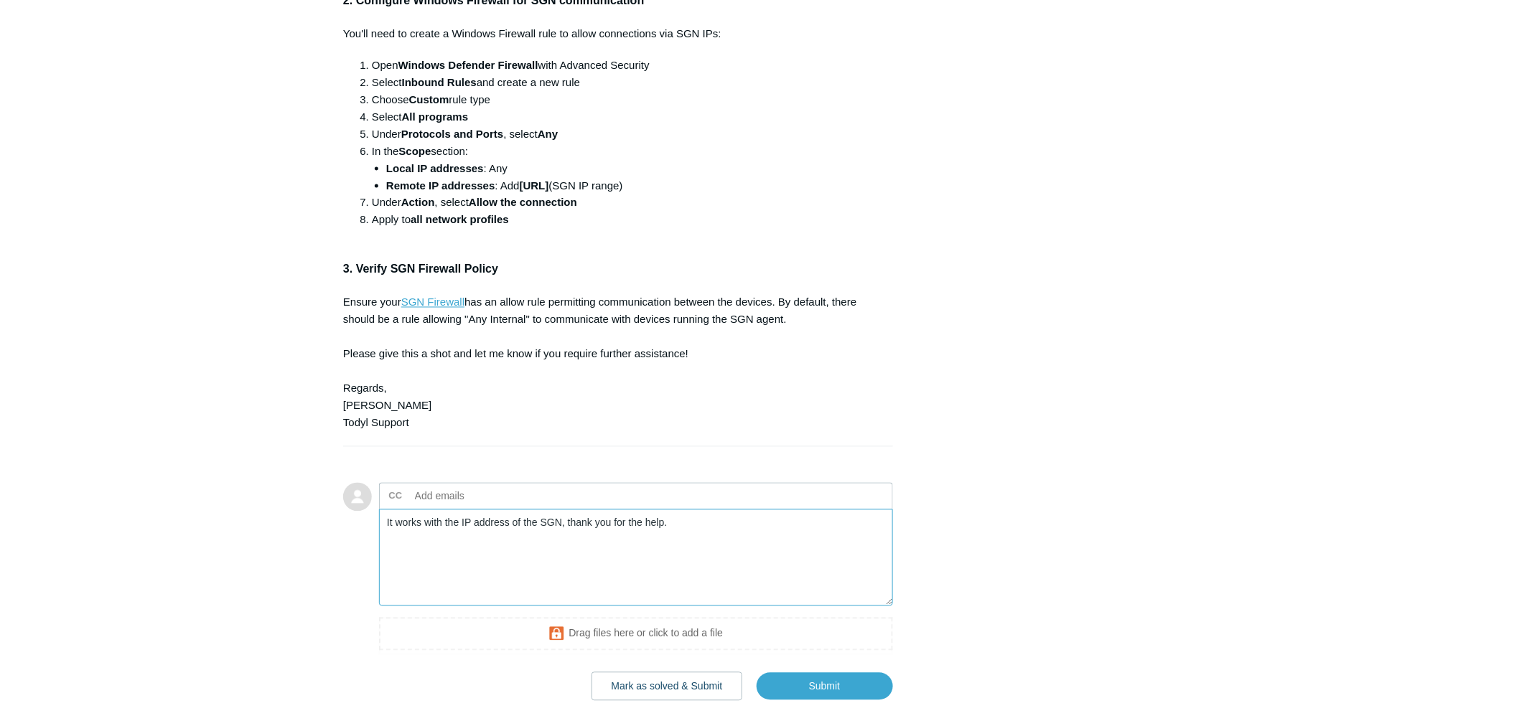
scroll to position [1008, 0]
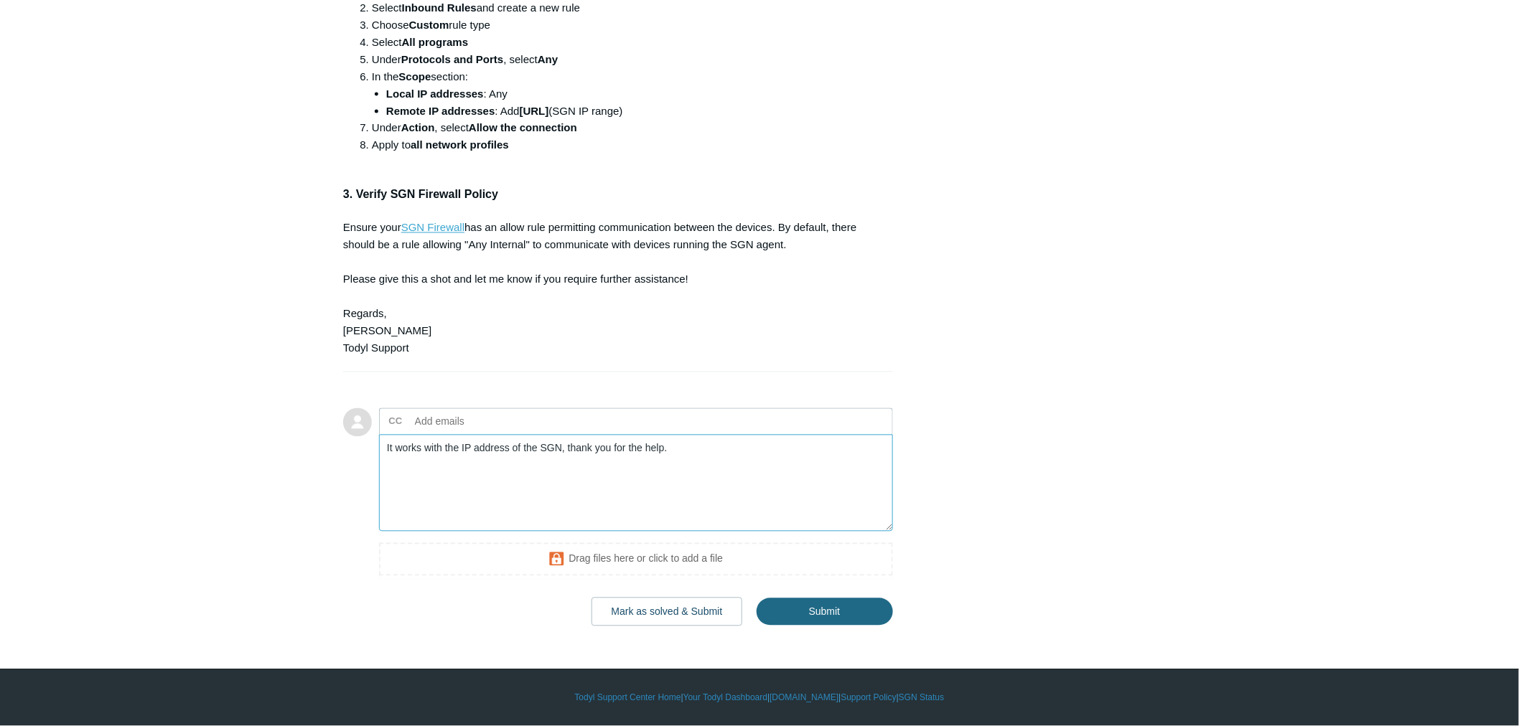
type textarea "It works with the IP address of the SGN, thank you for the help."
click at [802, 608] on input "Submit" at bounding box center [824, 613] width 136 height 29
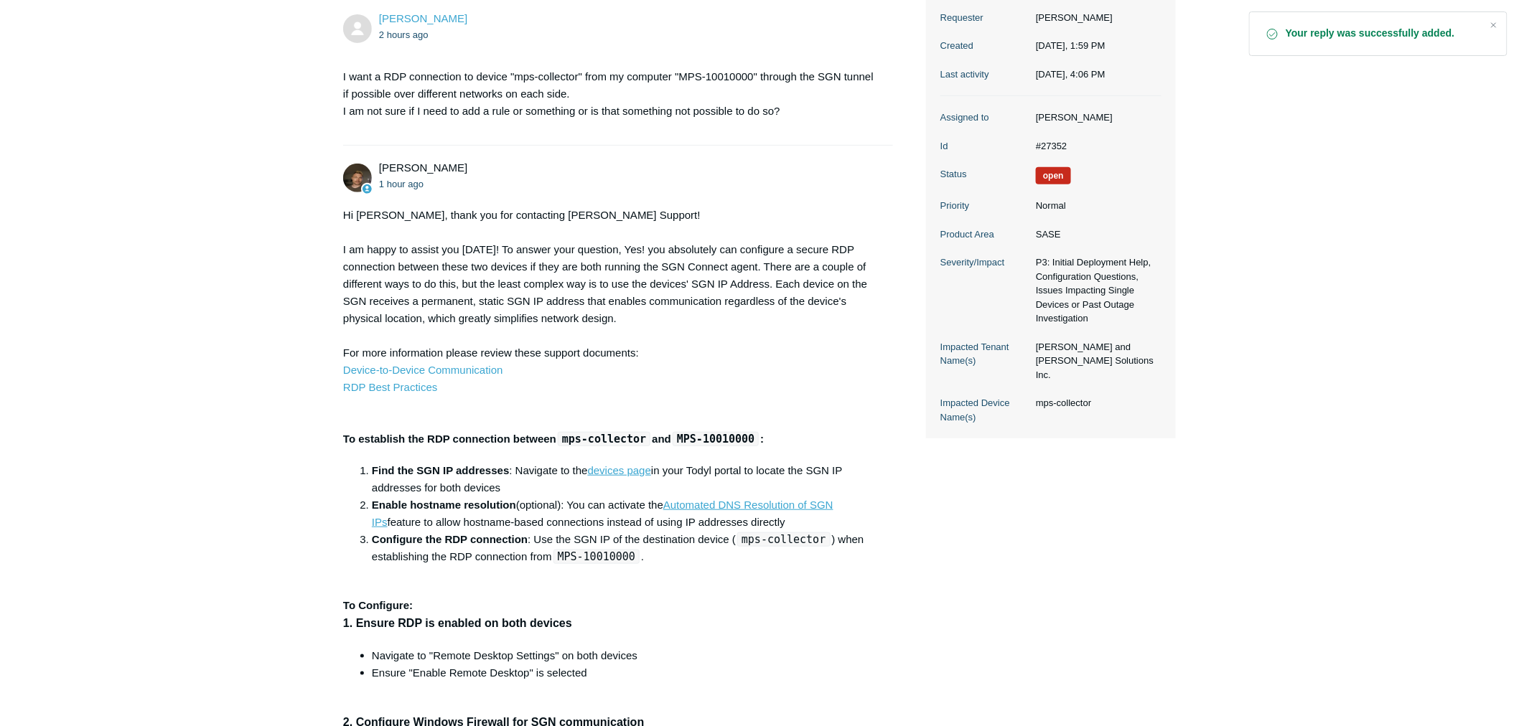
scroll to position [239, 0]
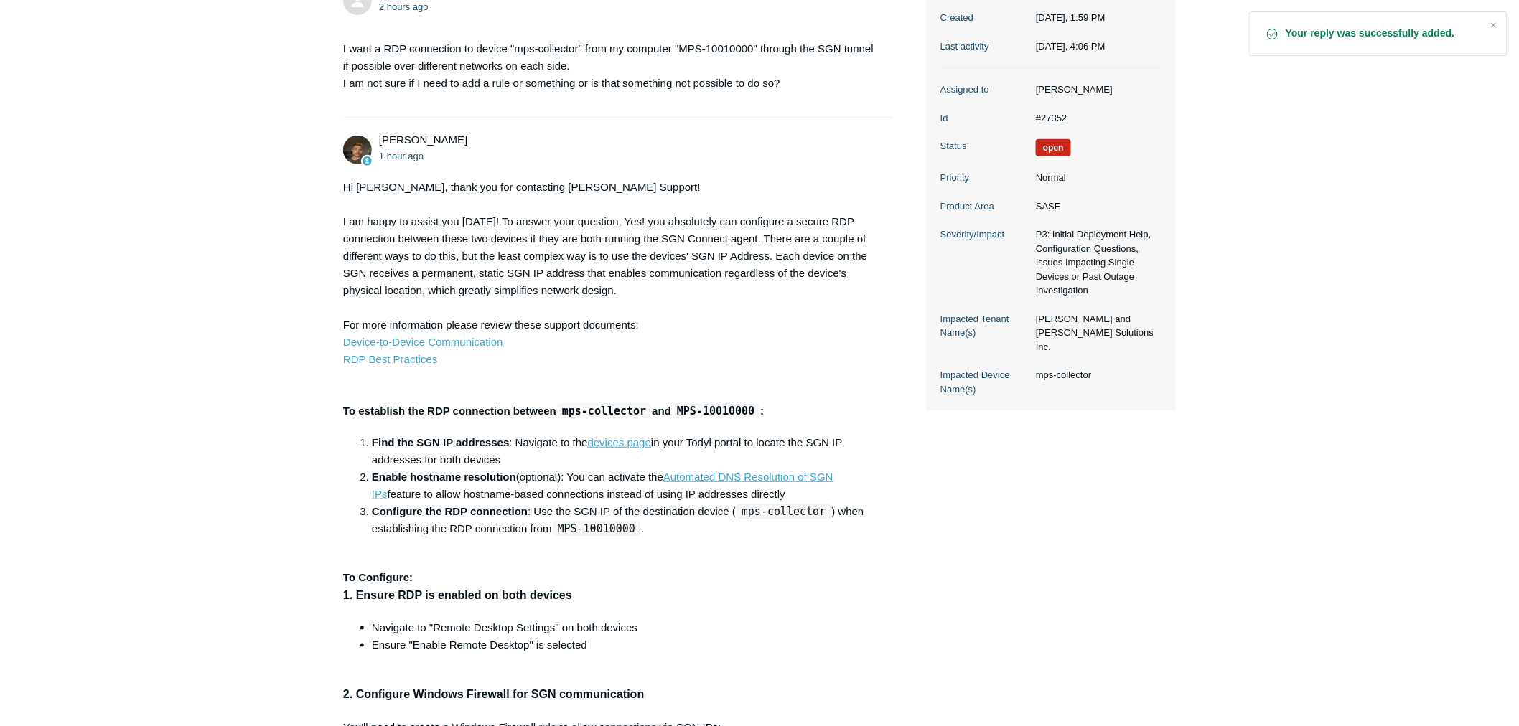
click at [723, 314] on div "Hi [PERSON_NAME], thank you for contacting [PERSON_NAME] Support! I am happy to…" at bounding box center [610, 653] width 535 height 948
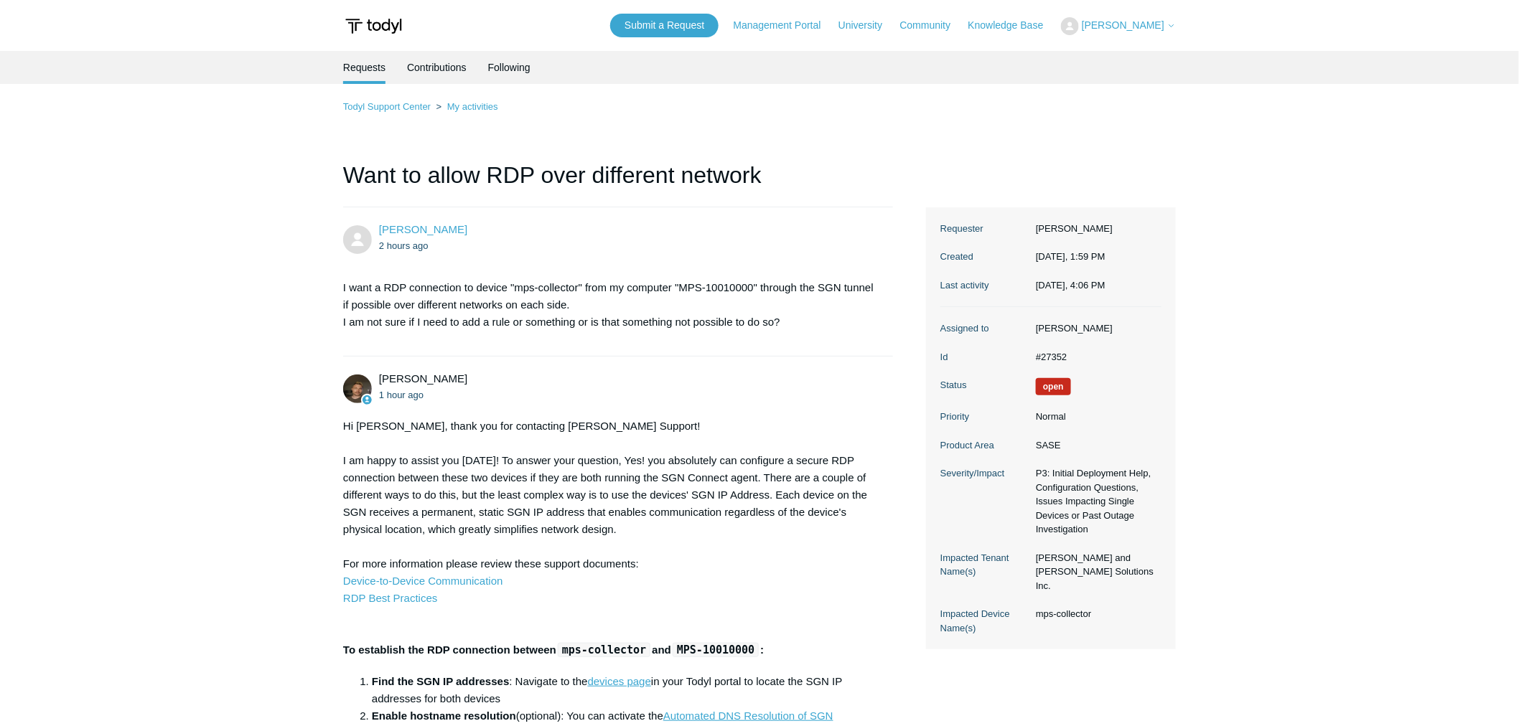
click at [910, 113] on ol "Todyl Support Center My activities" at bounding box center [759, 106] width 832 height 17
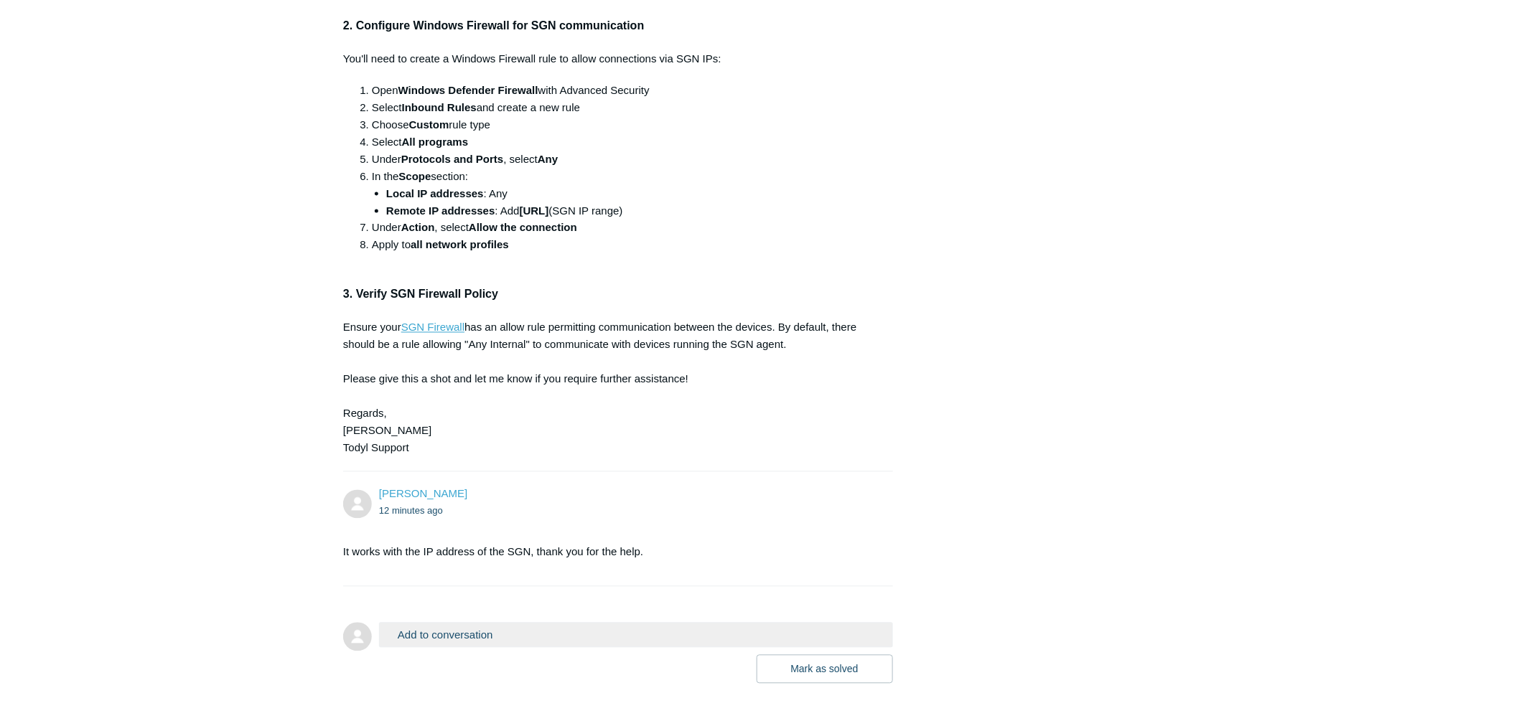
scroll to position [965, 0]
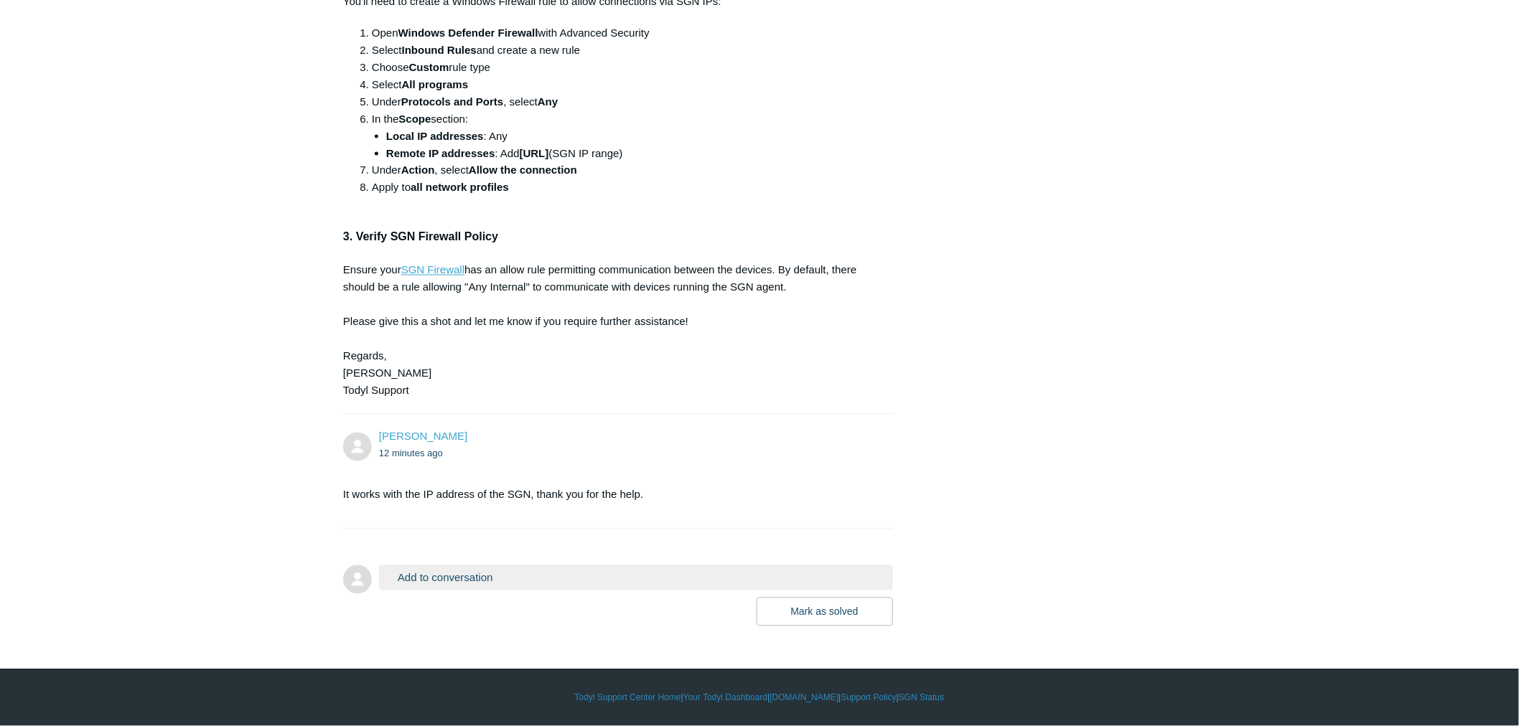
click at [634, 576] on button "Add to conversation" at bounding box center [636, 577] width 514 height 25
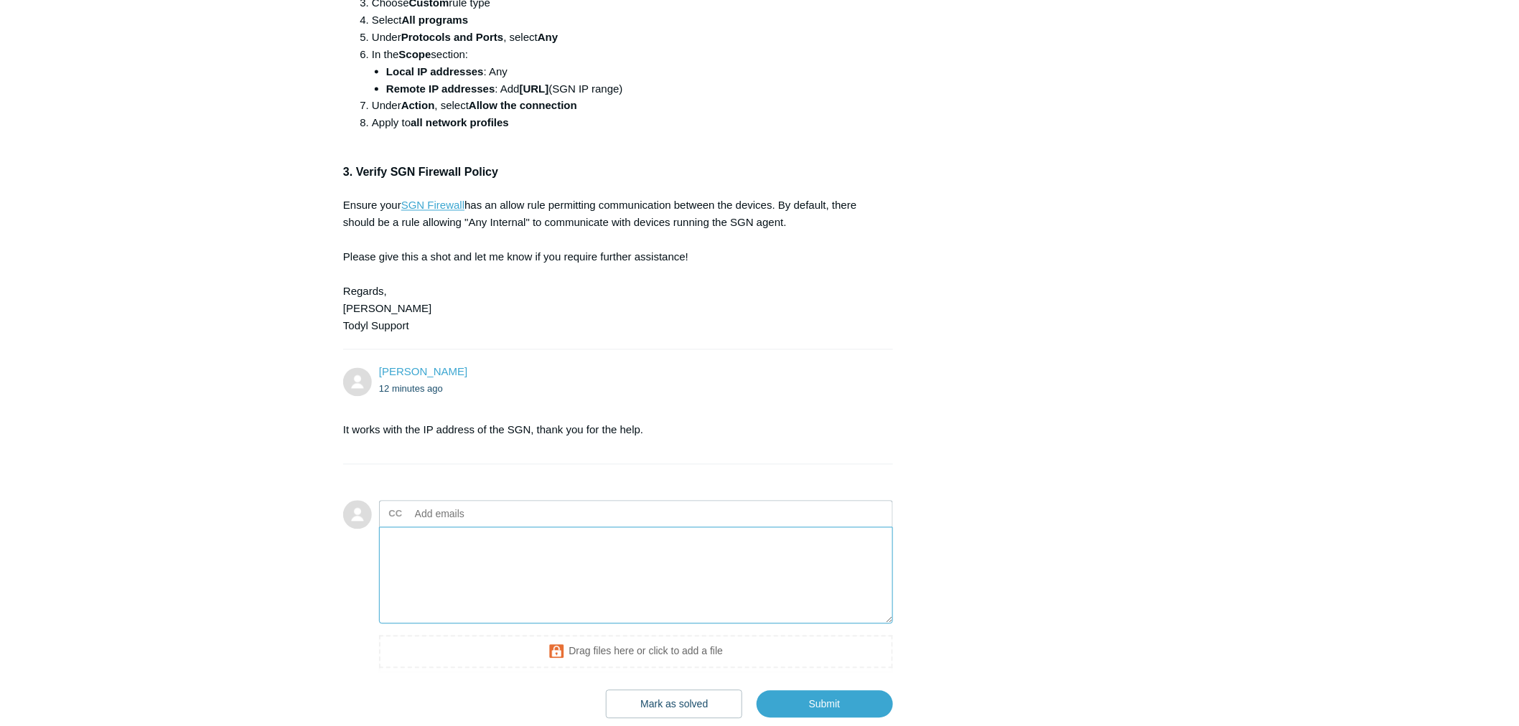
scroll to position [1122, 0]
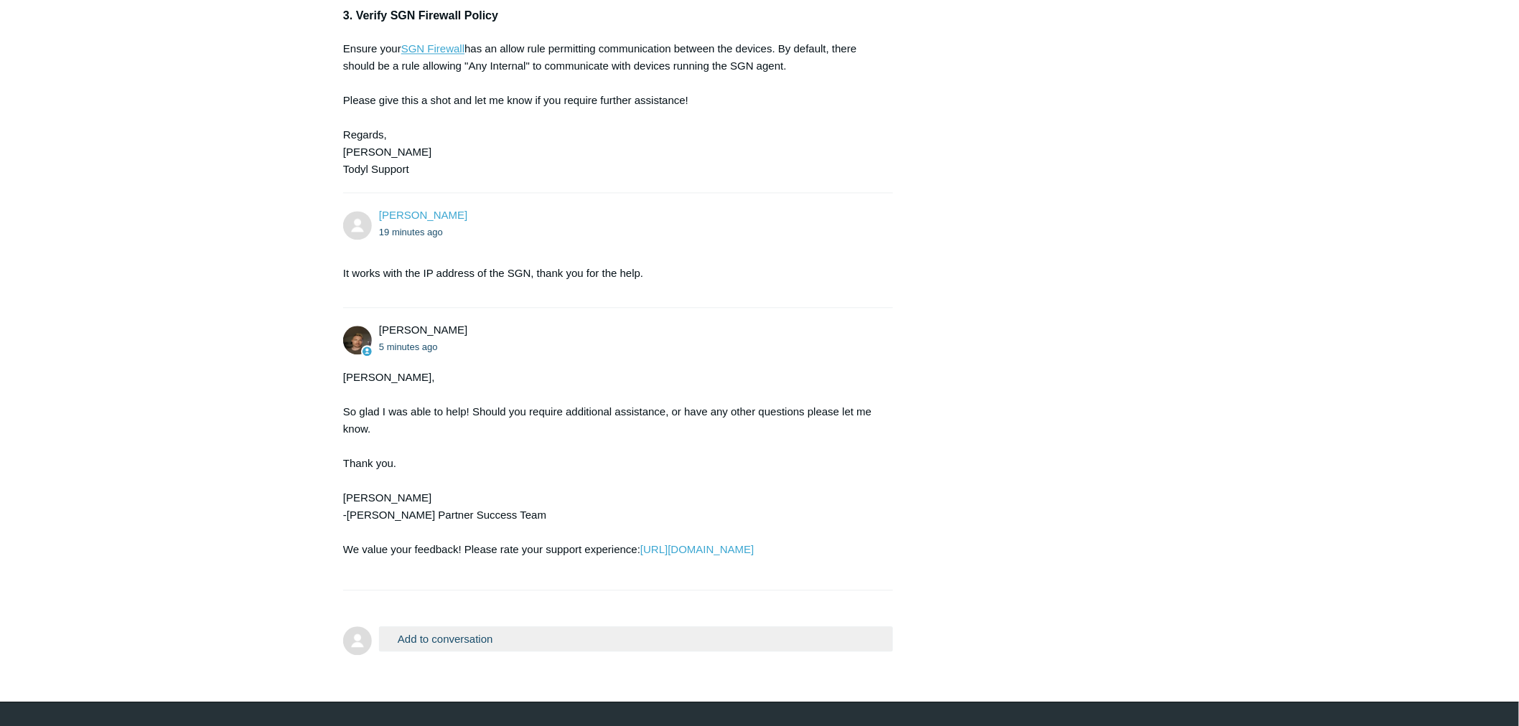
scroll to position [1236, 0]
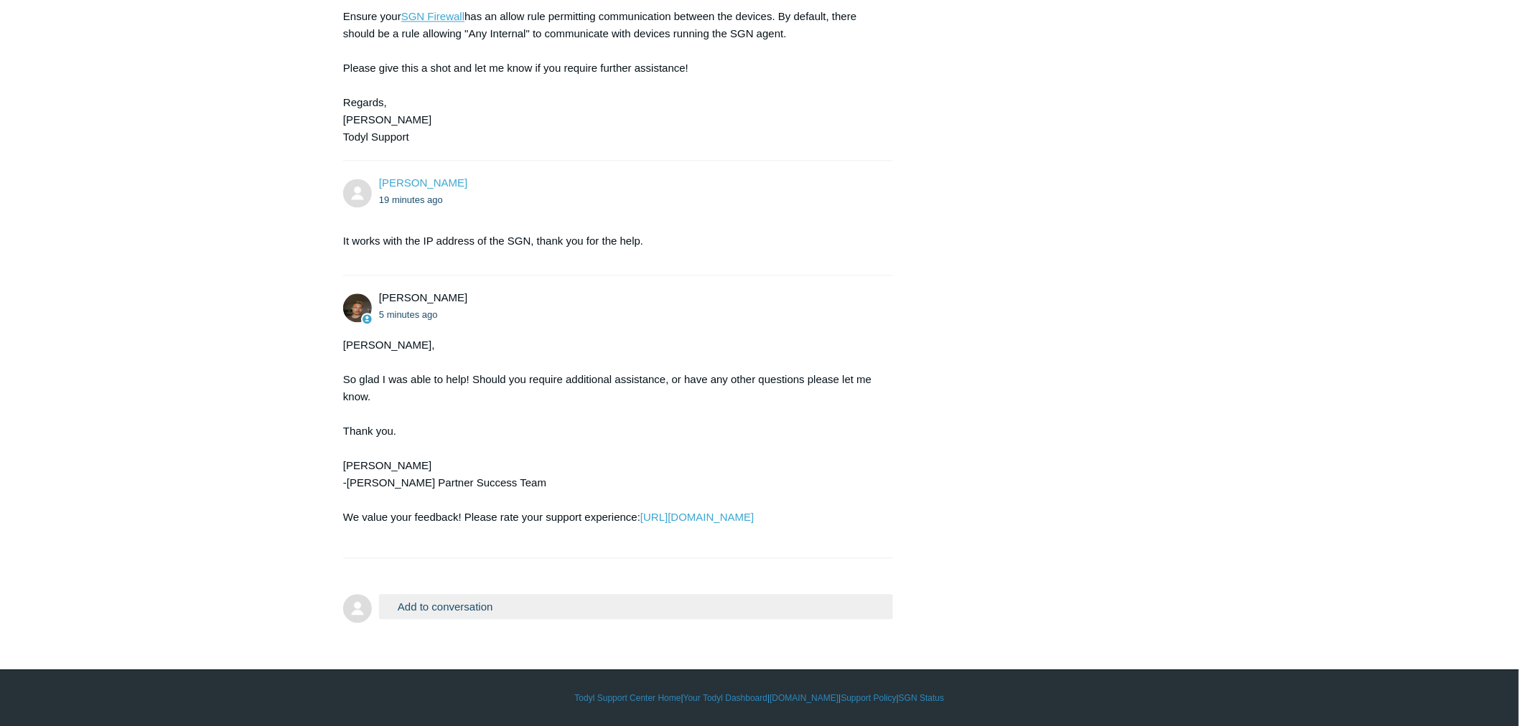
click at [632, 599] on button "Add to conversation" at bounding box center [636, 606] width 514 height 25
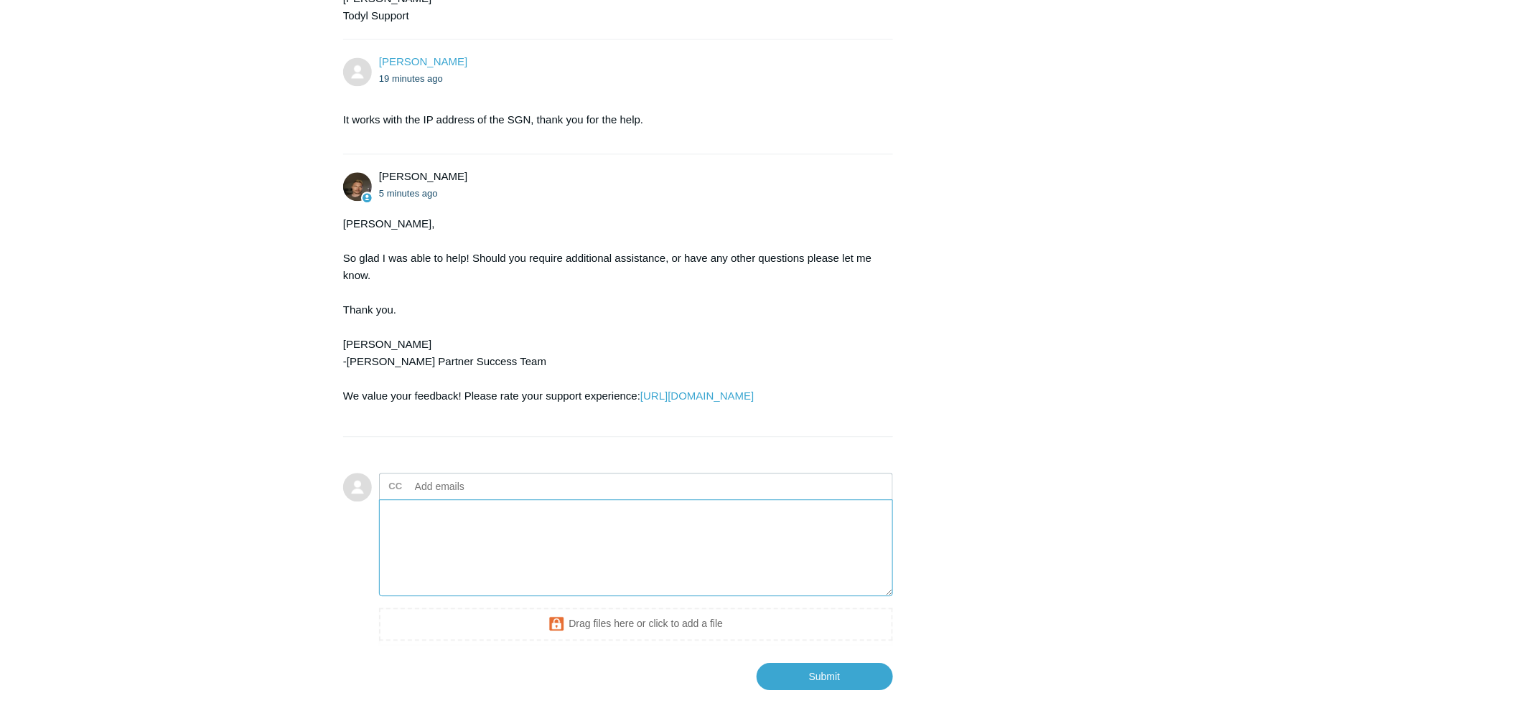
scroll to position [1422, 0]
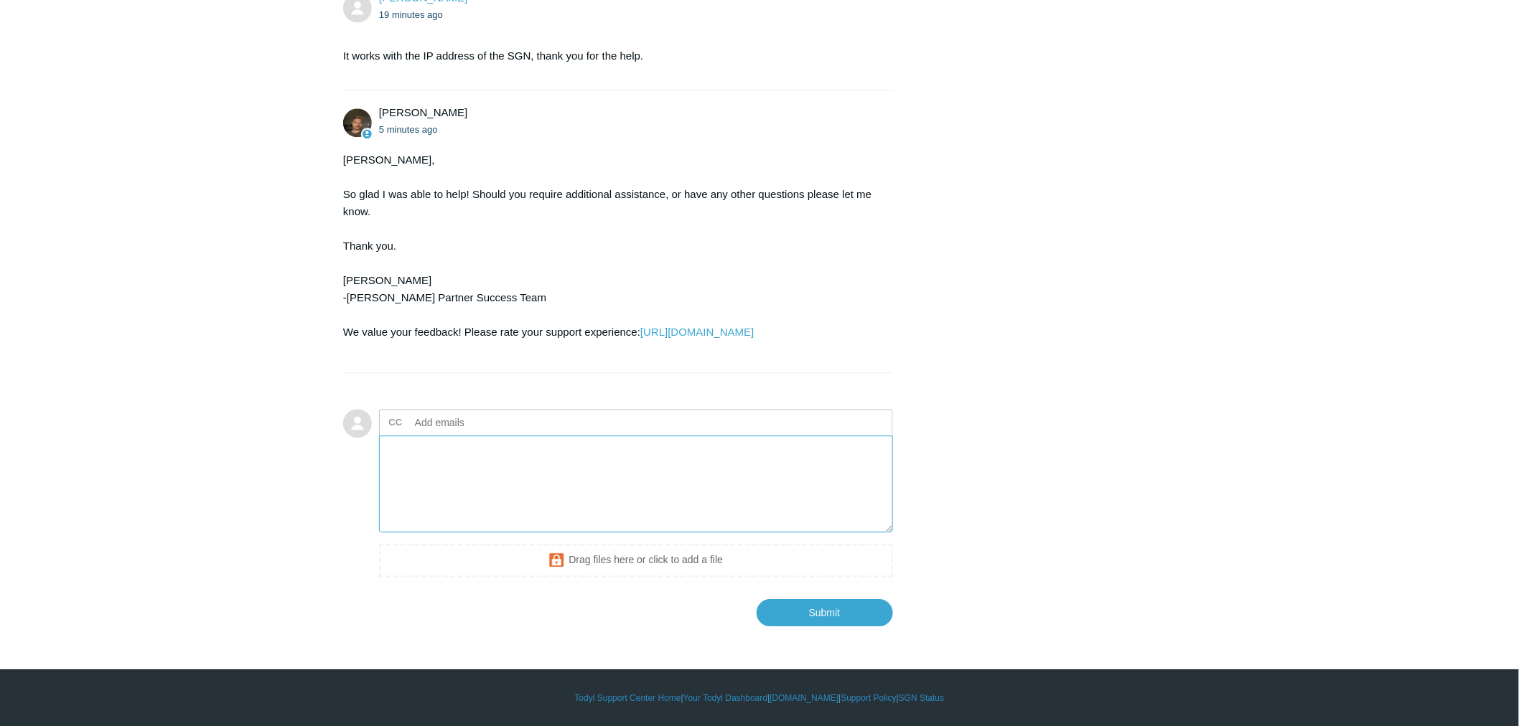
click at [779, 474] on textarea "Add your reply" at bounding box center [636, 484] width 514 height 97
type textarea "J"
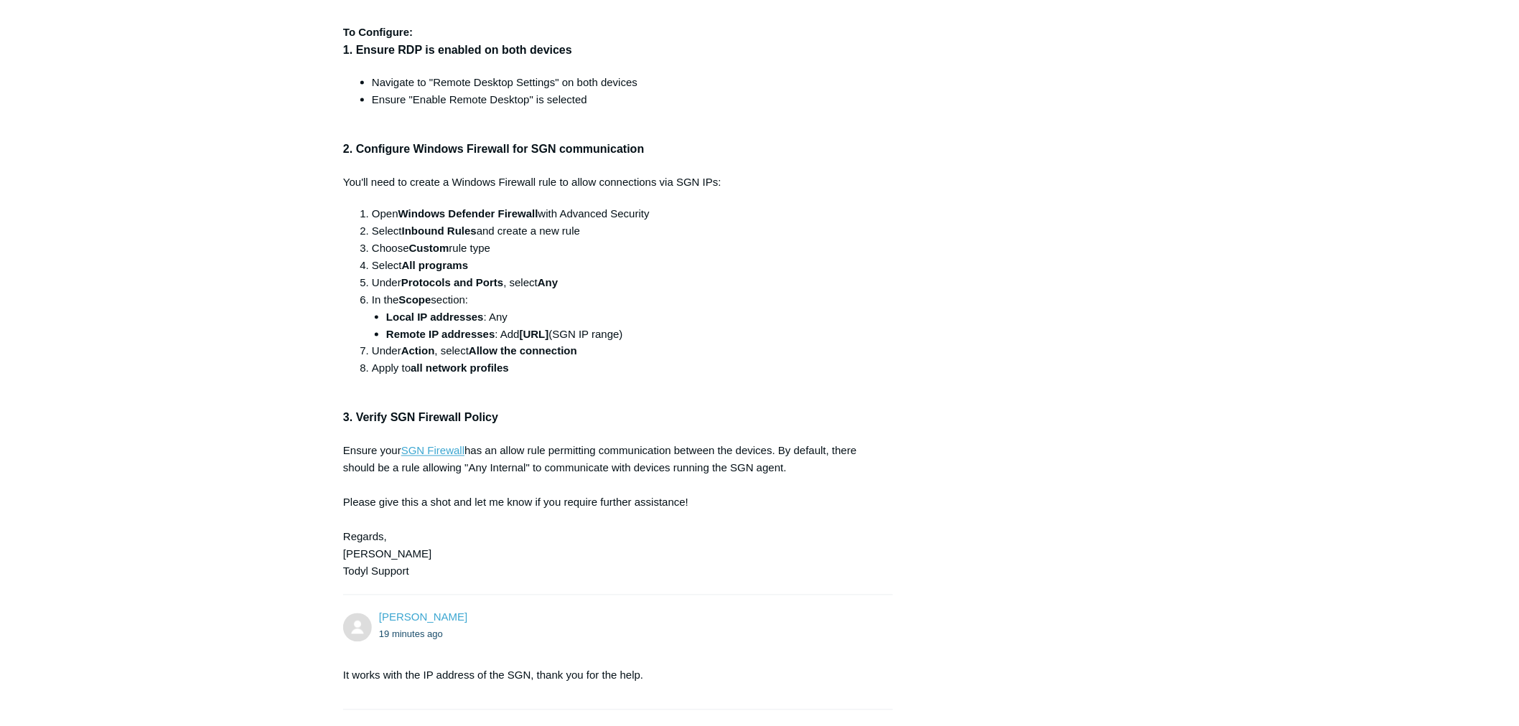
scroll to position [784, 0]
click at [763, 221] on li "Open Windows Defender Firewall with Advanced Security" at bounding box center [625, 214] width 507 height 17
click at [765, 289] on li "Under Protocols and Ports , select Any" at bounding box center [625, 283] width 507 height 17
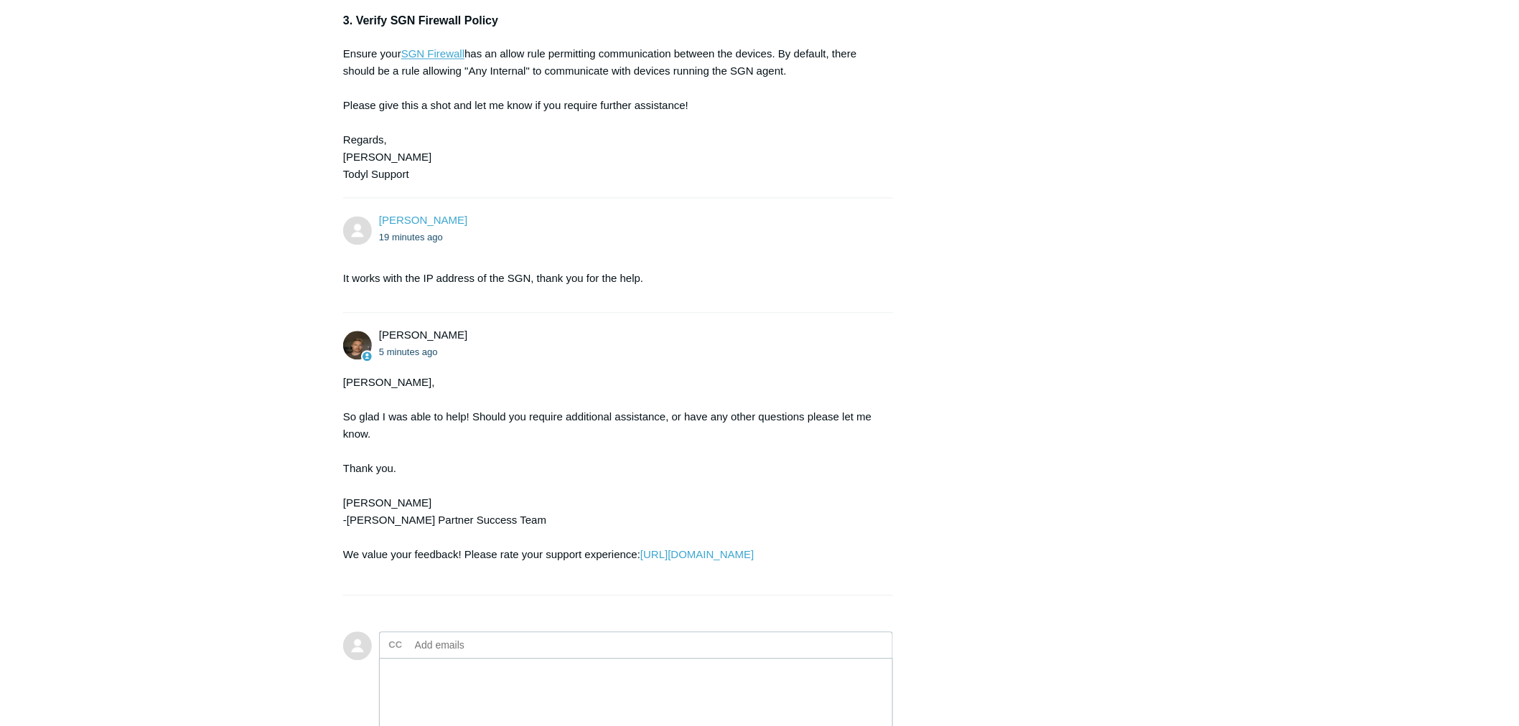
scroll to position [1422, 0]
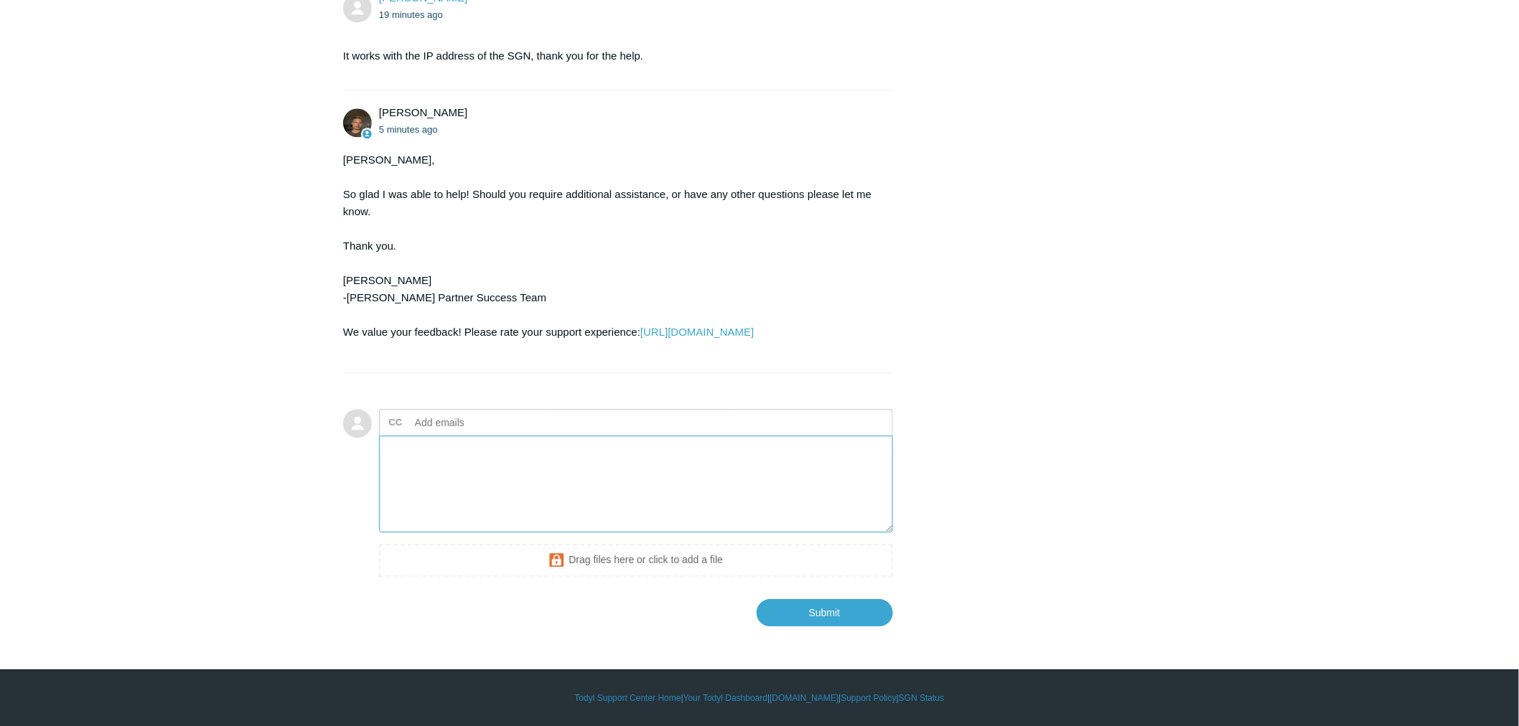
click at [558, 468] on textarea "Add your reply" at bounding box center [636, 484] width 514 height 97
click at [672, 471] on textarea "Just want to ask if I want to setup custom RDP port setting to allow only that …" at bounding box center [636, 484] width 514 height 97
drag, startPoint x: 853, startPoint y: 449, endPoint x: 868, endPoint y: 449, distance: 15.8
click at [868, 449] on textarea "Just want to ask if I want to setup custom RDP port setting to allow only that …" at bounding box center [636, 484] width 514 height 97
click at [705, 475] on textarea "Just want to ask if I want to setup custom RDP port setting to allow only that …" at bounding box center [636, 484] width 514 height 97
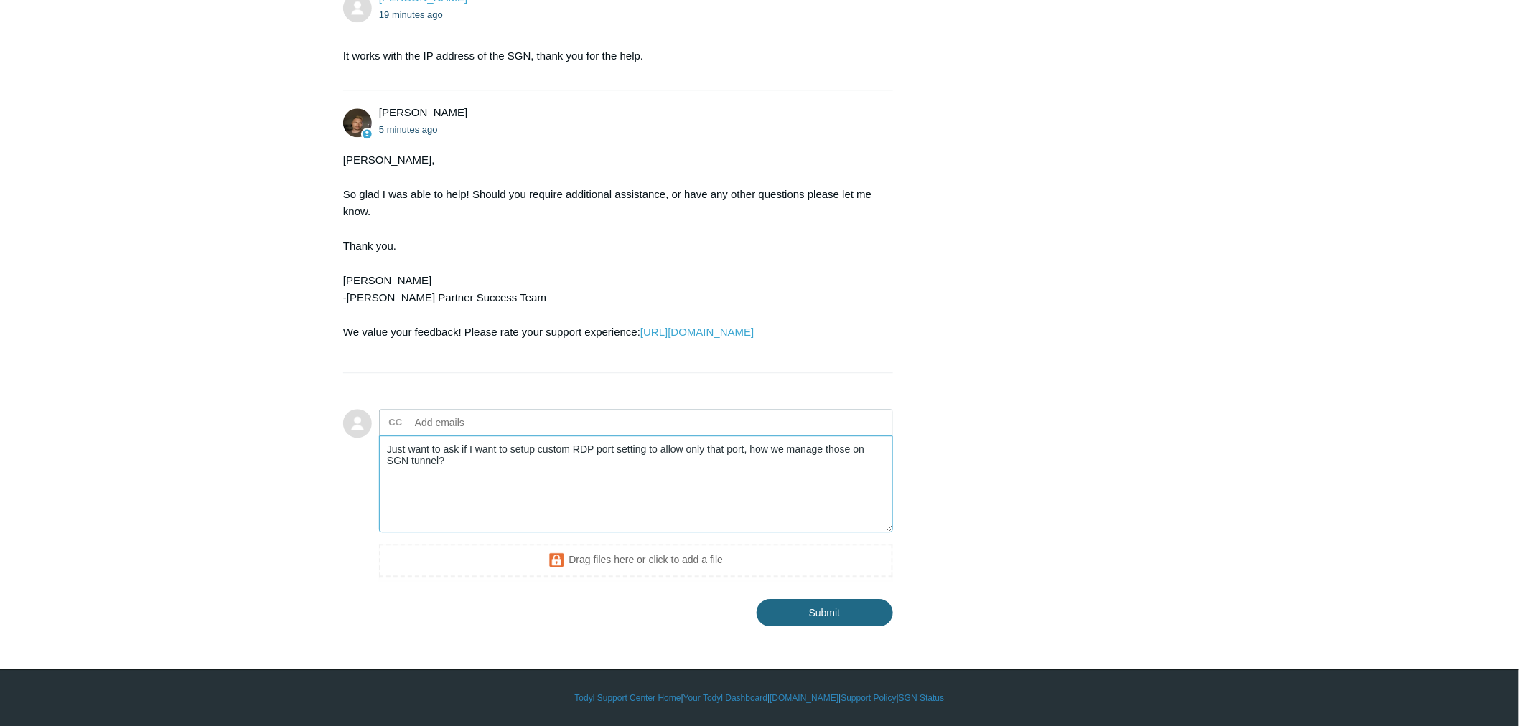
type textarea "Just want to ask if I want to setup custom RDP port setting to allow only that …"
click at [825, 617] on input "Submit" at bounding box center [824, 612] width 136 height 29
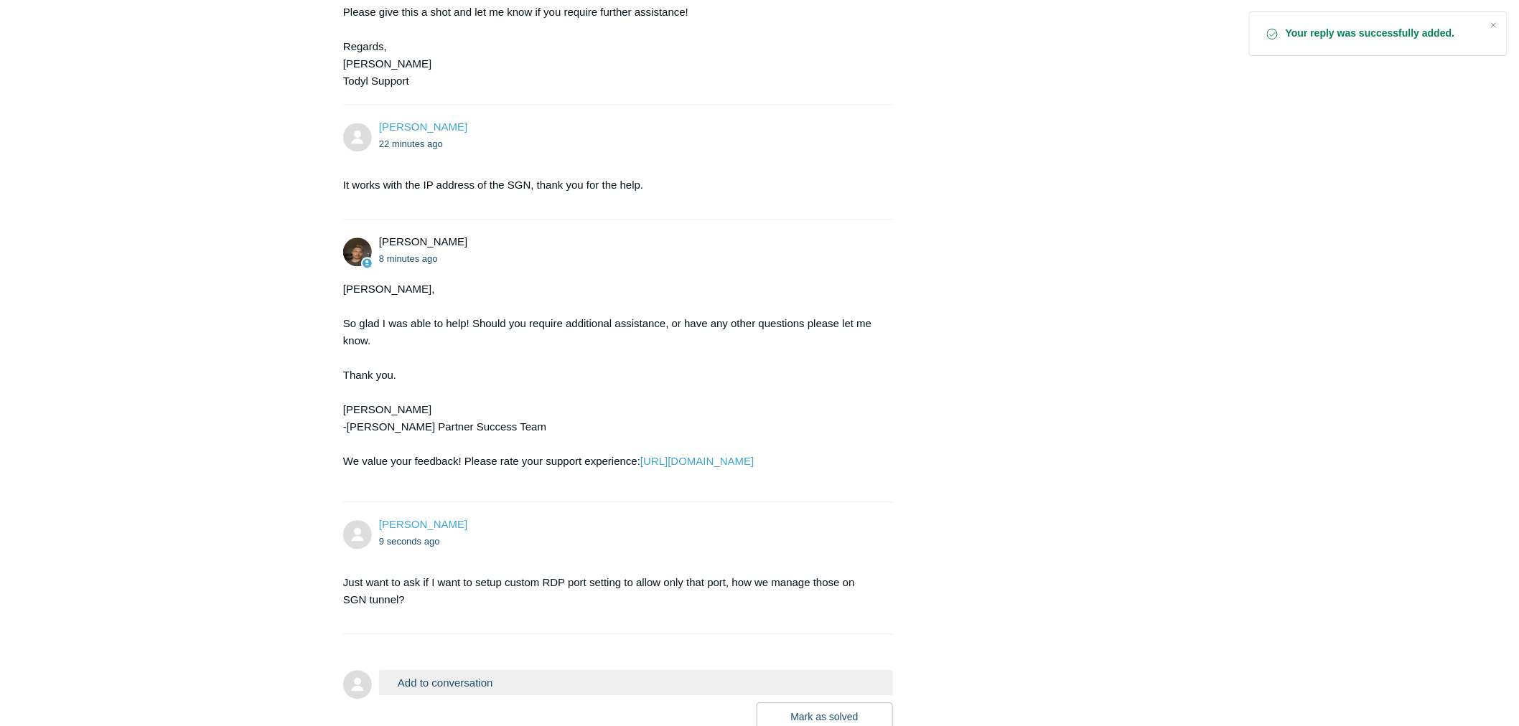
scroll to position [1397, 0]
